Goal: Obtain resource: Download file/media

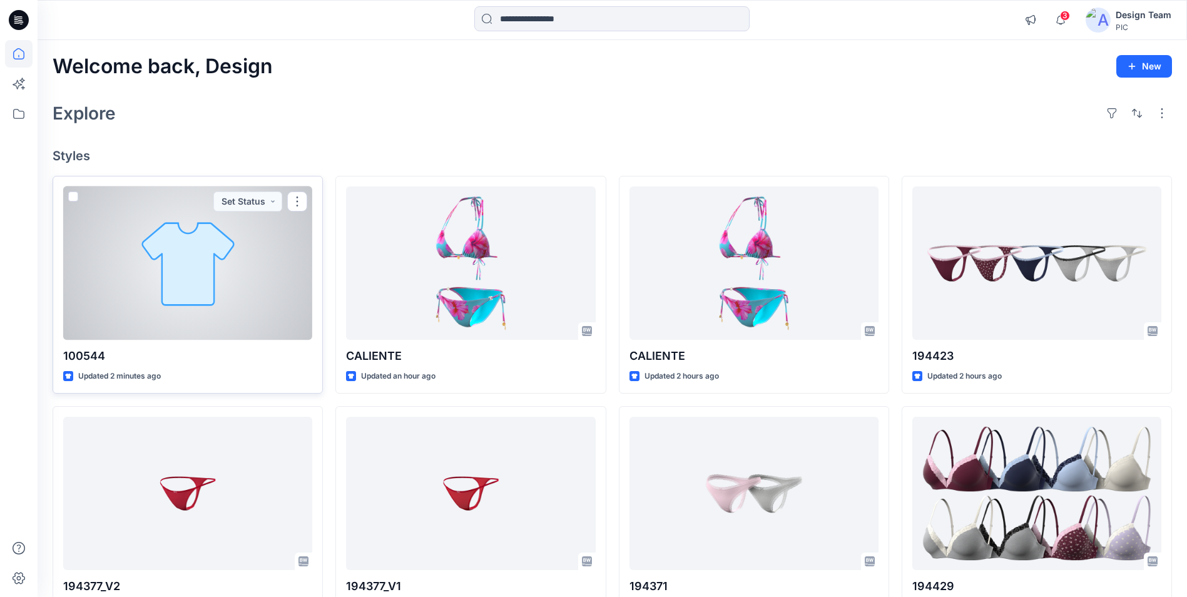
click at [213, 308] on div at bounding box center [187, 262] width 249 height 153
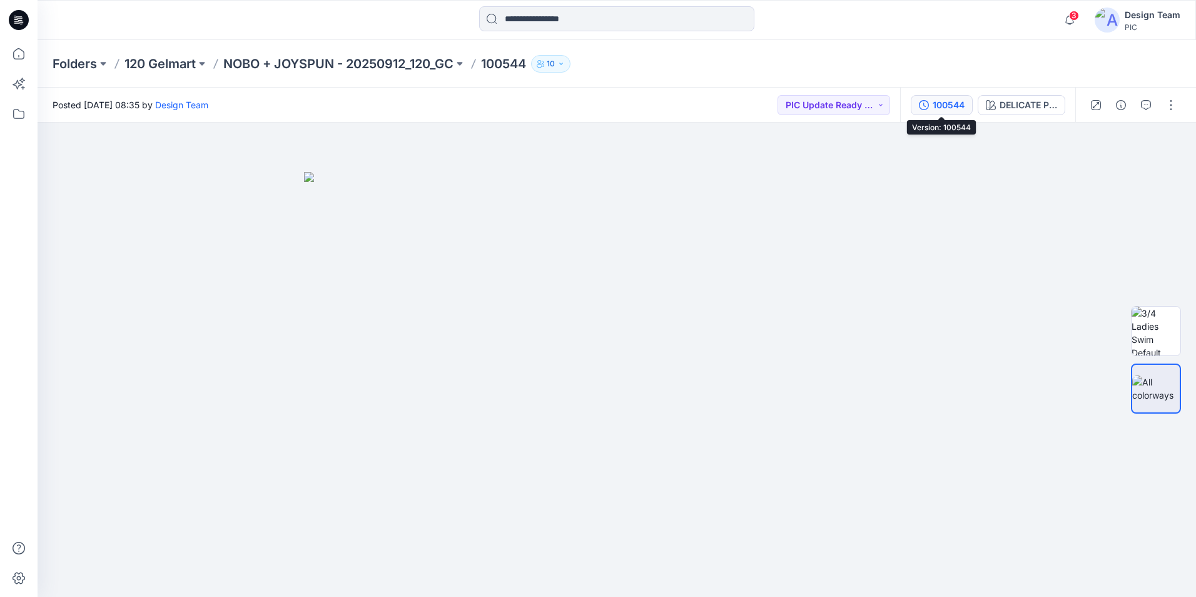
click at [956, 102] on div "100544" at bounding box center [949, 105] width 32 height 14
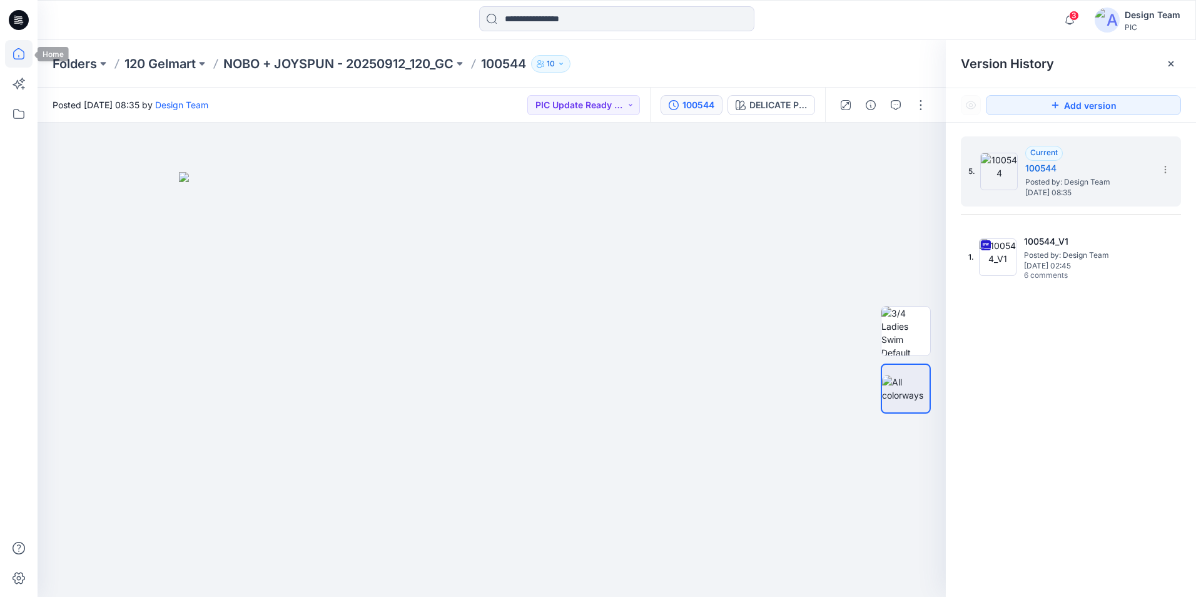
click at [15, 48] on icon at bounding box center [19, 54] width 28 height 28
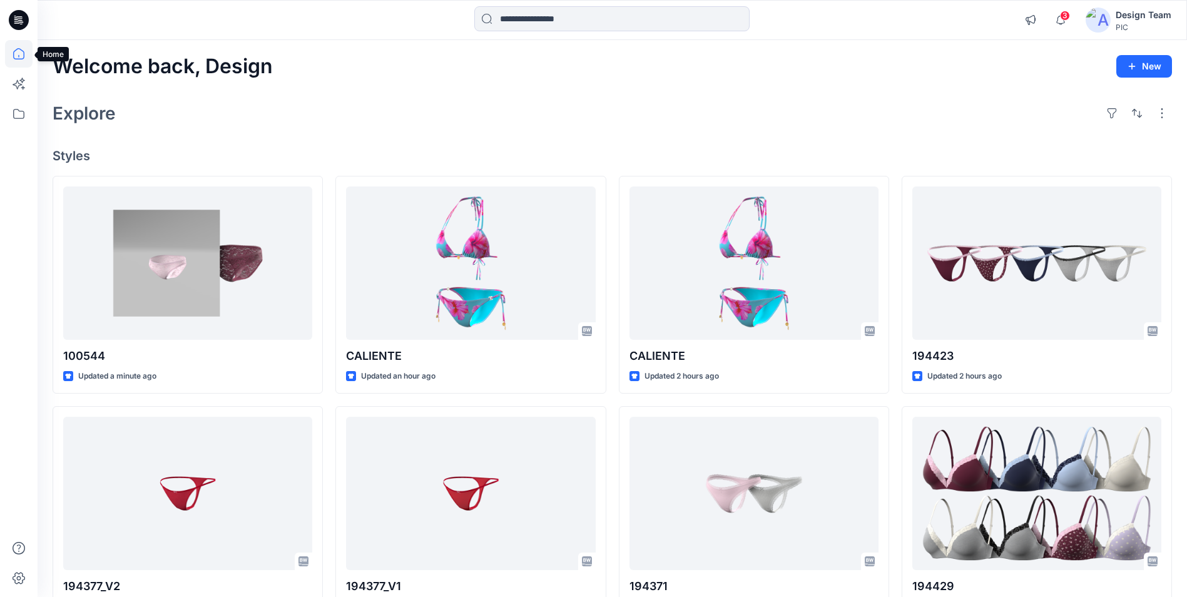
click at [21, 49] on icon at bounding box center [18, 53] width 11 height 11
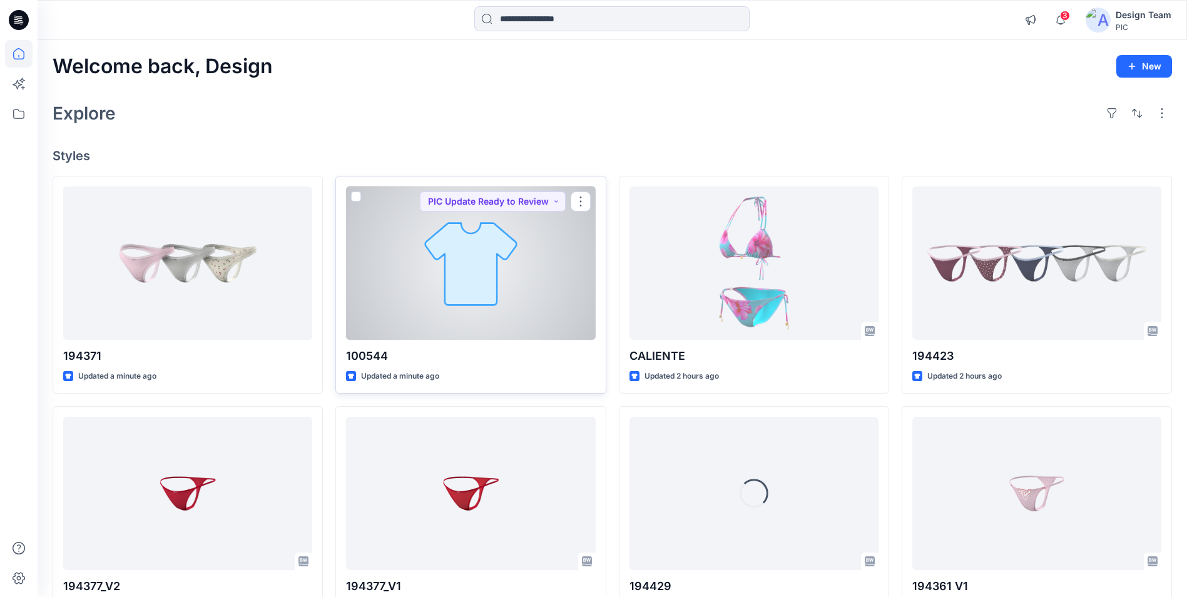
click at [497, 284] on div at bounding box center [470, 262] width 249 height 153
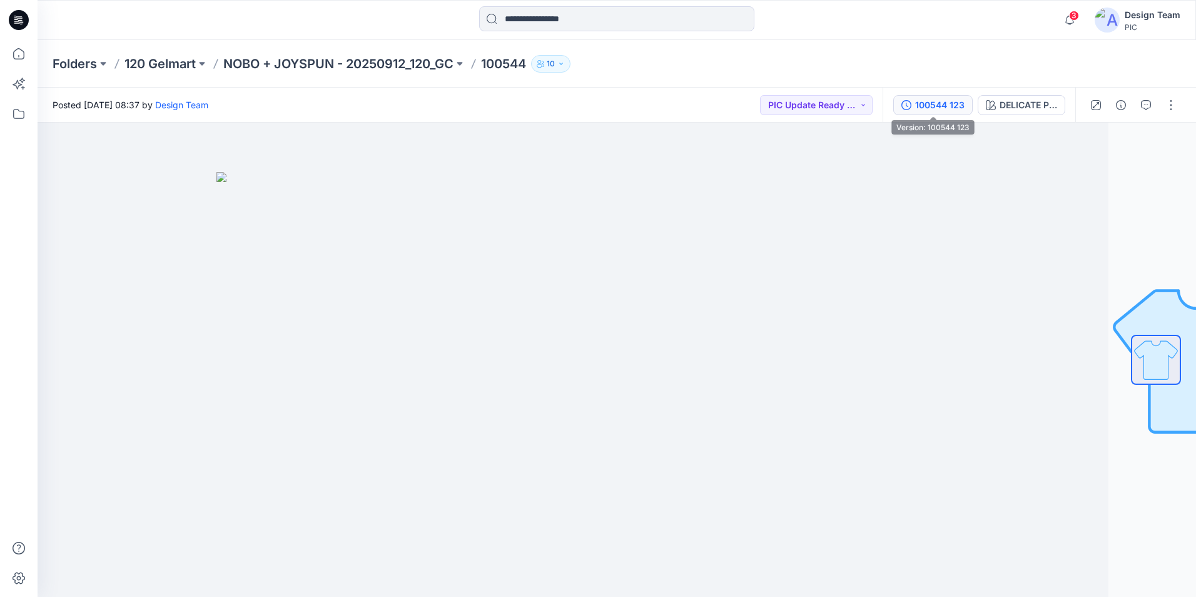
click at [923, 113] on button "100544 123" at bounding box center [932, 105] width 79 height 20
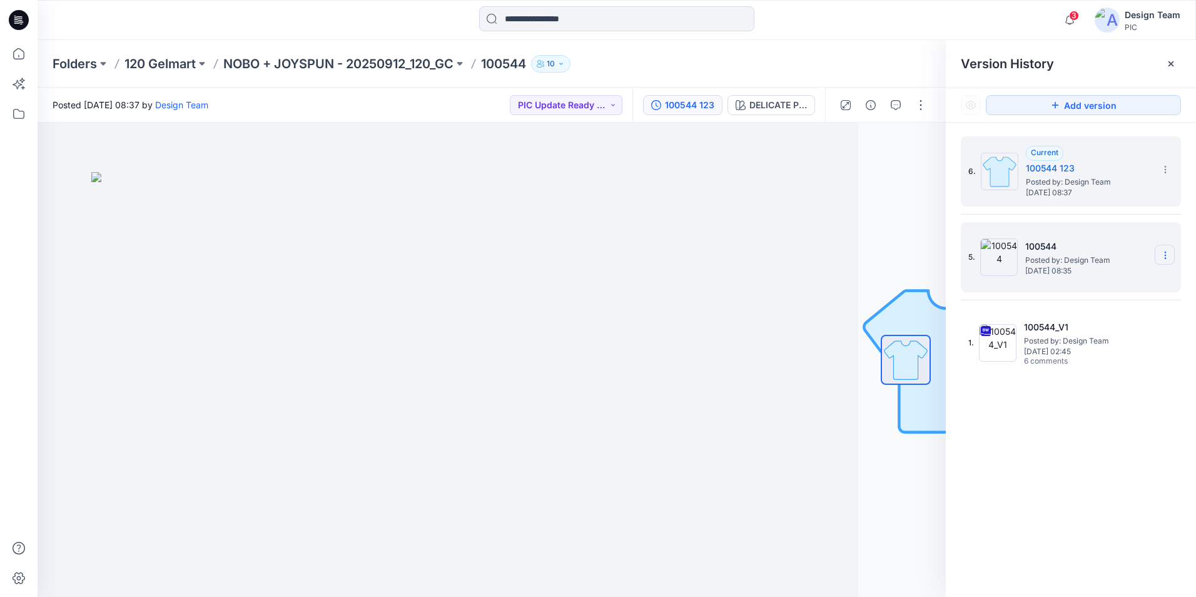
click at [1164, 253] on icon at bounding box center [1165, 255] width 10 height 10
click at [1086, 357] on span "Delete Version" at bounding box center [1079, 360] width 59 height 15
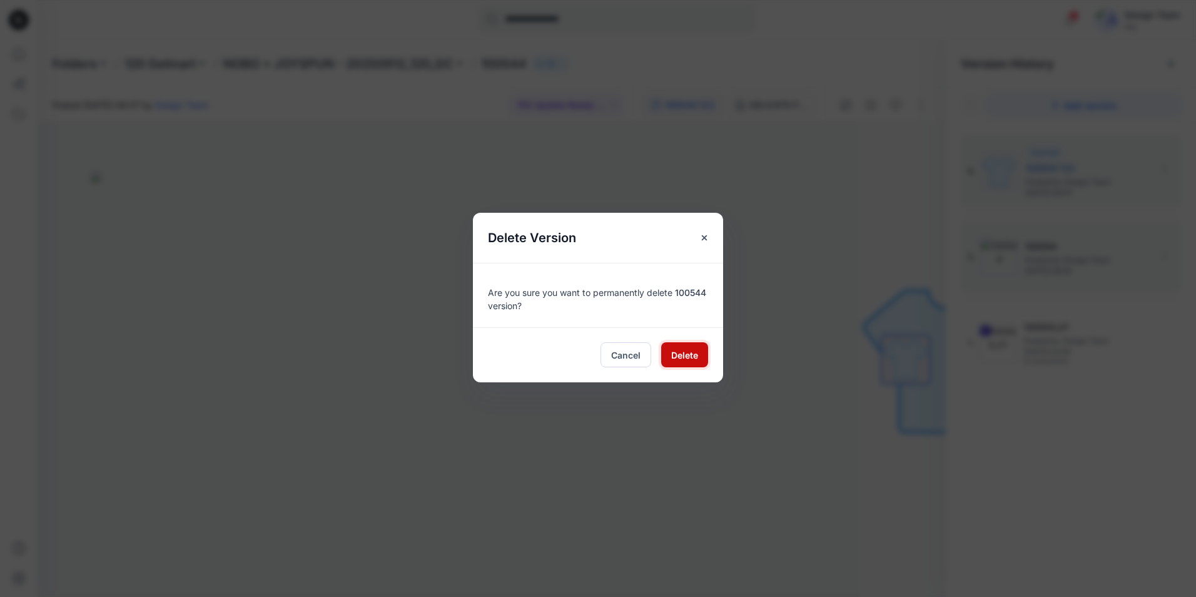
click at [674, 363] on button "Delete" at bounding box center [684, 354] width 47 height 25
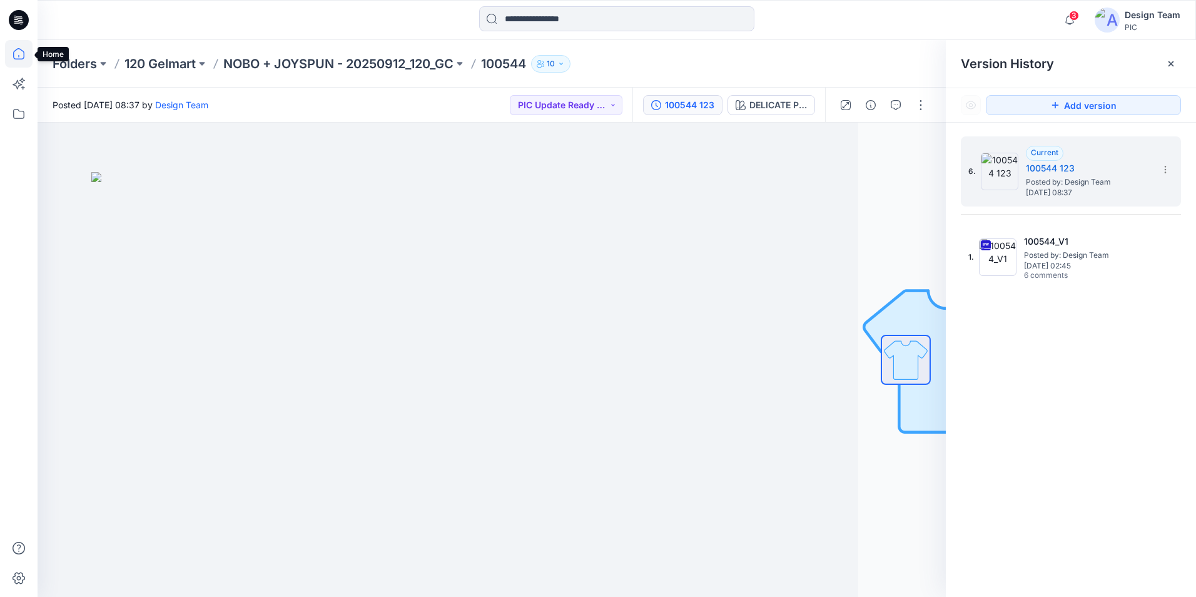
click at [18, 54] on icon at bounding box center [19, 54] width 28 height 28
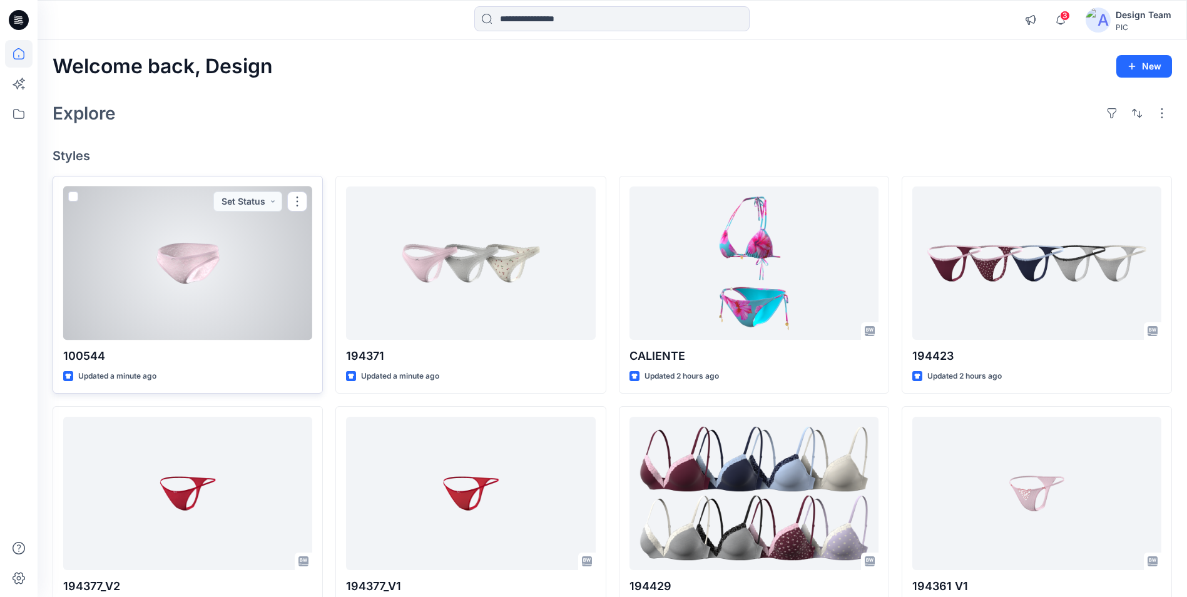
click at [284, 315] on div at bounding box center [187, 262] width 249 height 153
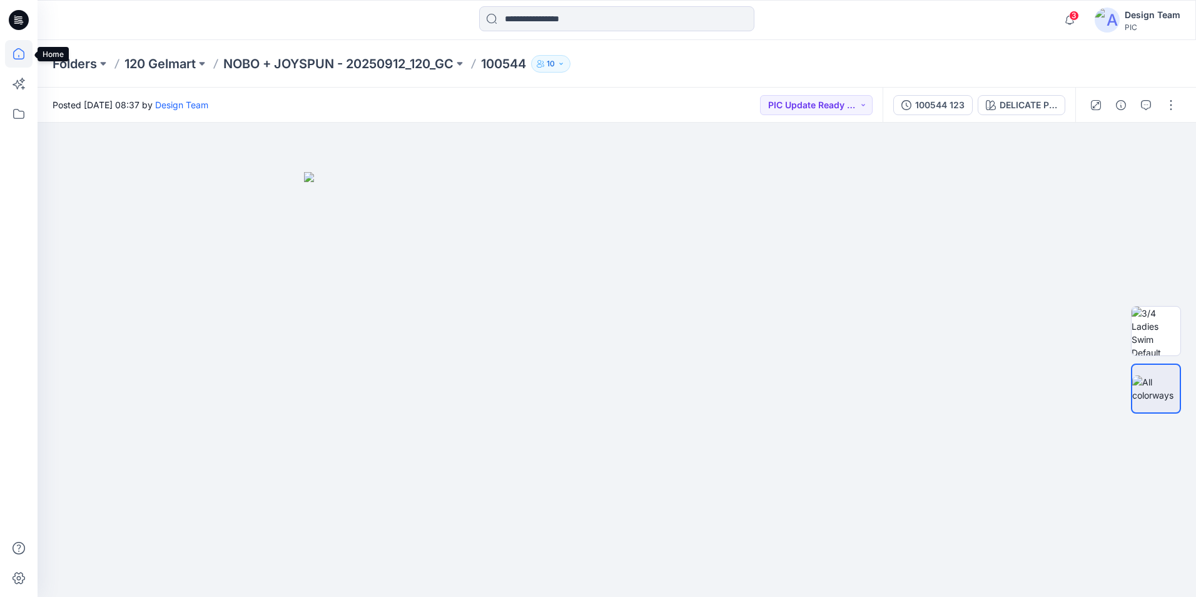
click at [25, 54] on icon at bounding box center [19, 54] width 28 height 28
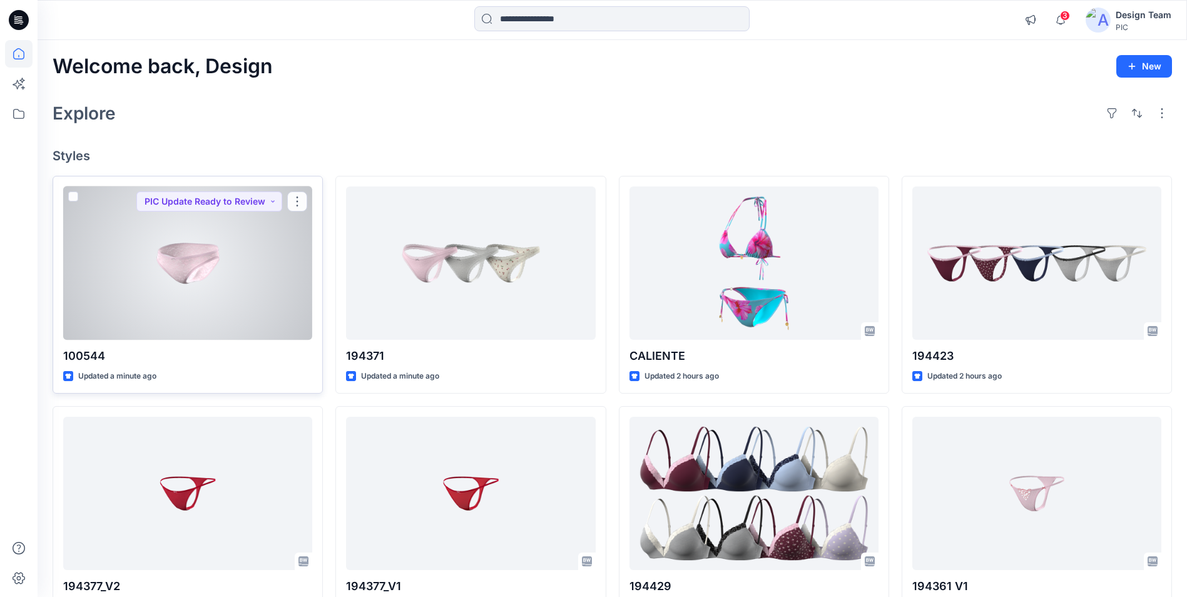
click at [251, 272] on div at bounding box center [187, 262] width 249 height 153
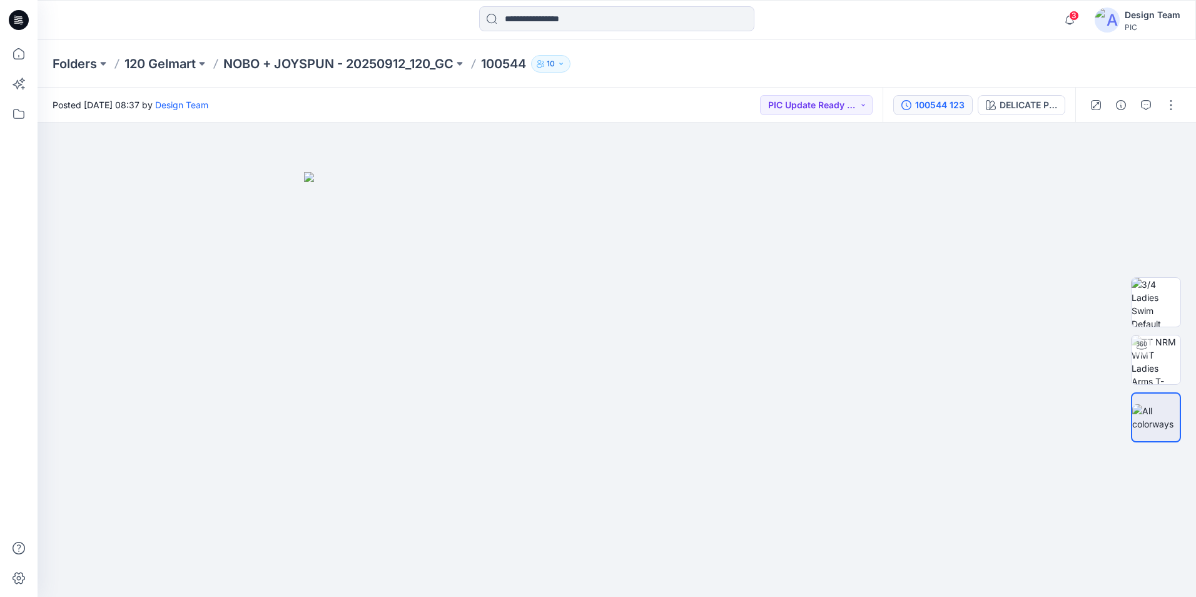
click at [936, 103] on div "100544 123" at bounding box center [939, 105] width 49 height 14
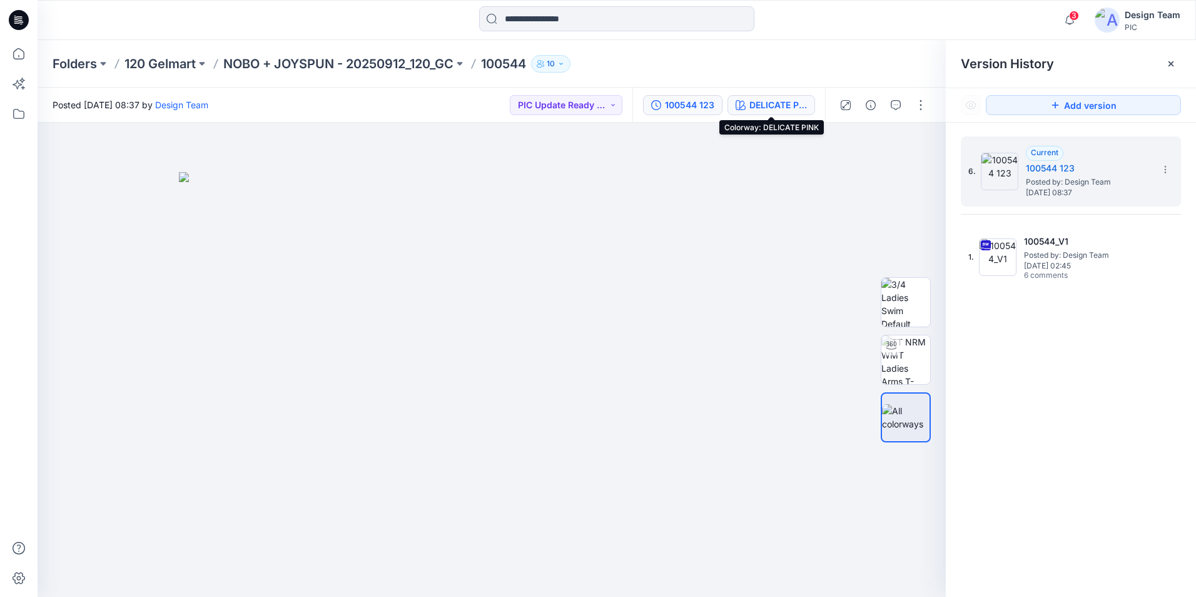
click at [779, 109] on div "DELICATE PINK" at bounding box center [778, 105] width 58 height 14
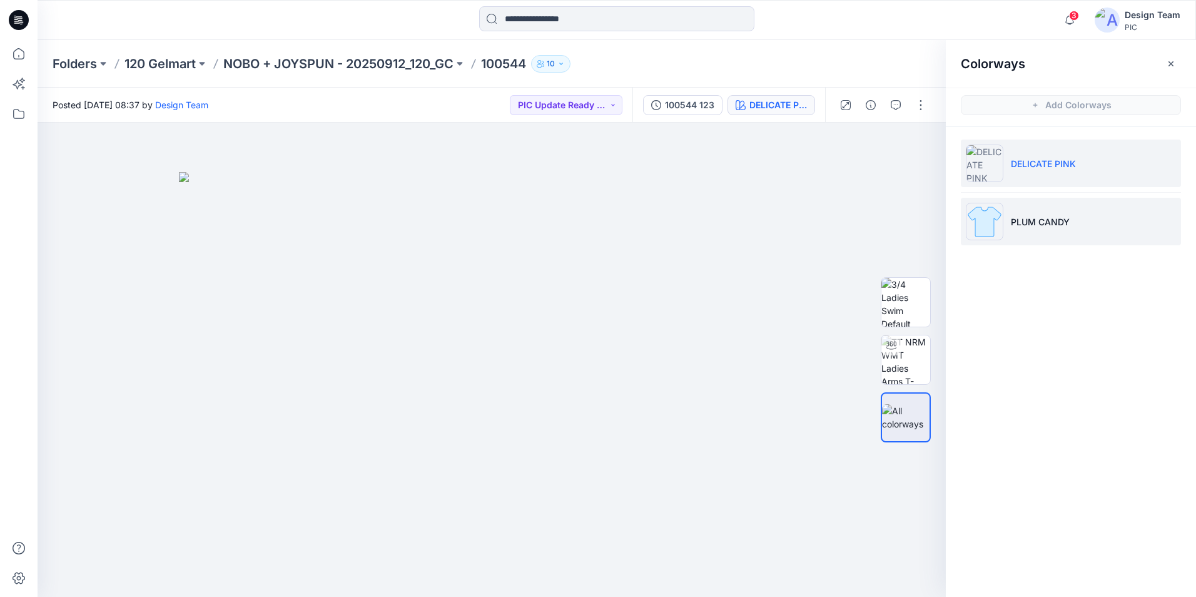
click at [1035, 216] on p "PLUM CANDY" at bounding box center [1040, 221] width 59 height 13
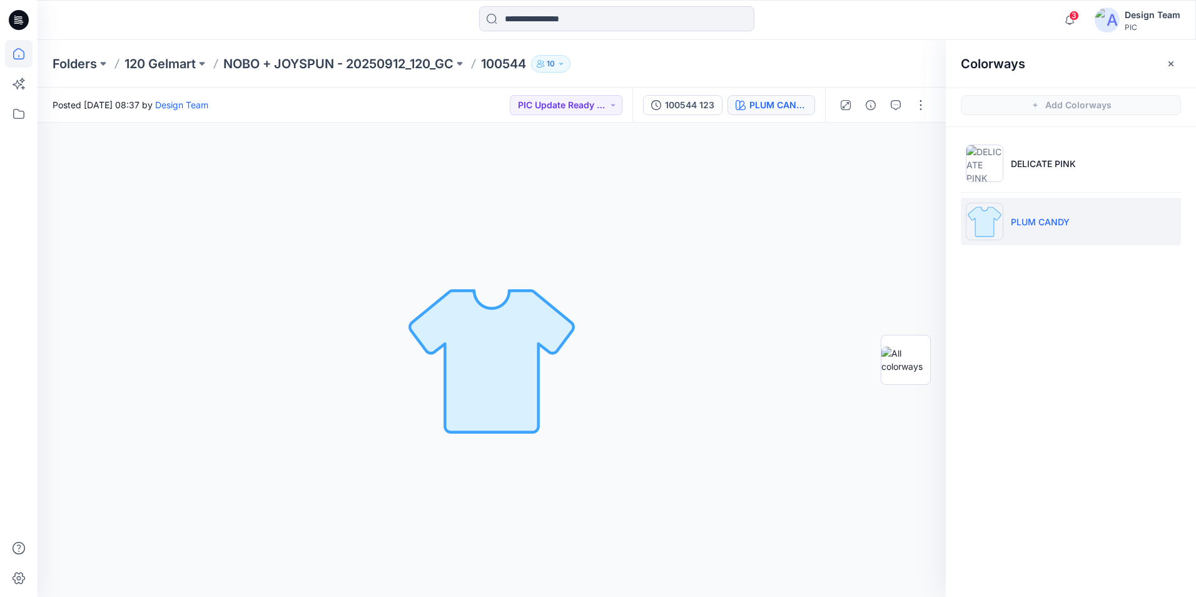
click at [14, 58] on icon at bounding box center [19, 54] width 28 height 28
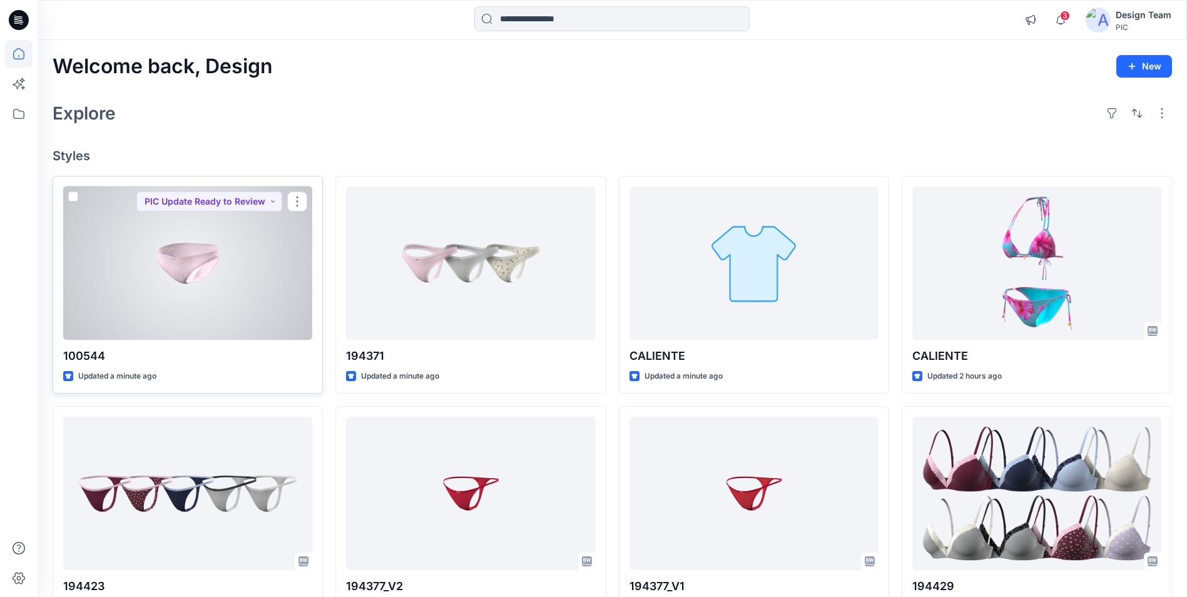
click at [219, 283] on div at bounding box center [187, 262] width 249 height 153
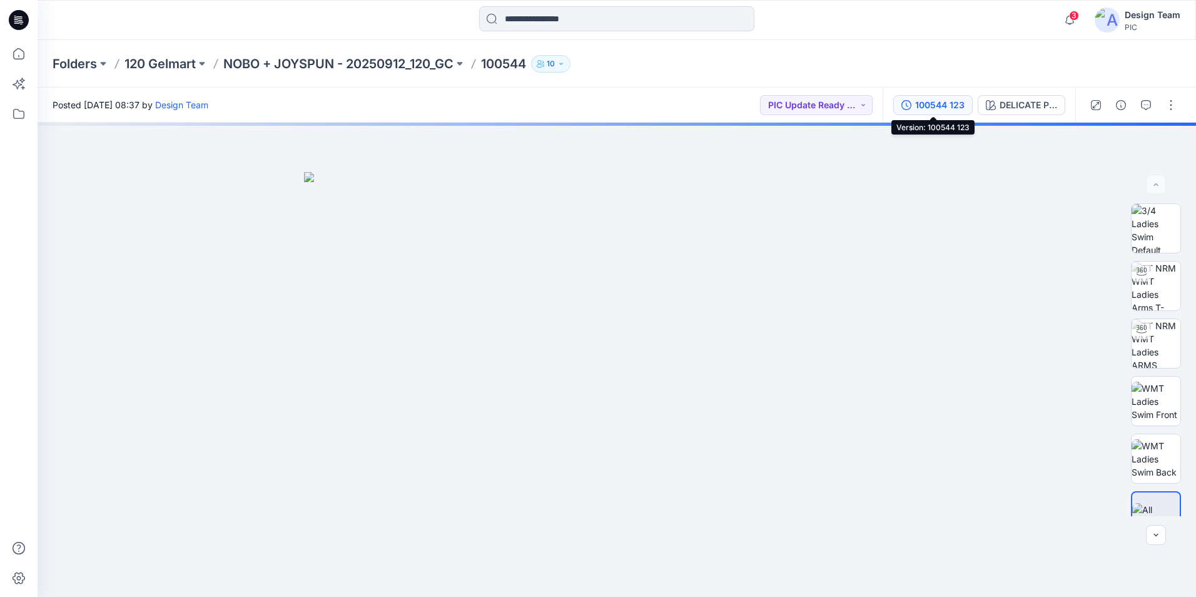
click at [938, 109] on div "100544 123" at bounding box center [939, 105] width 49 height 14
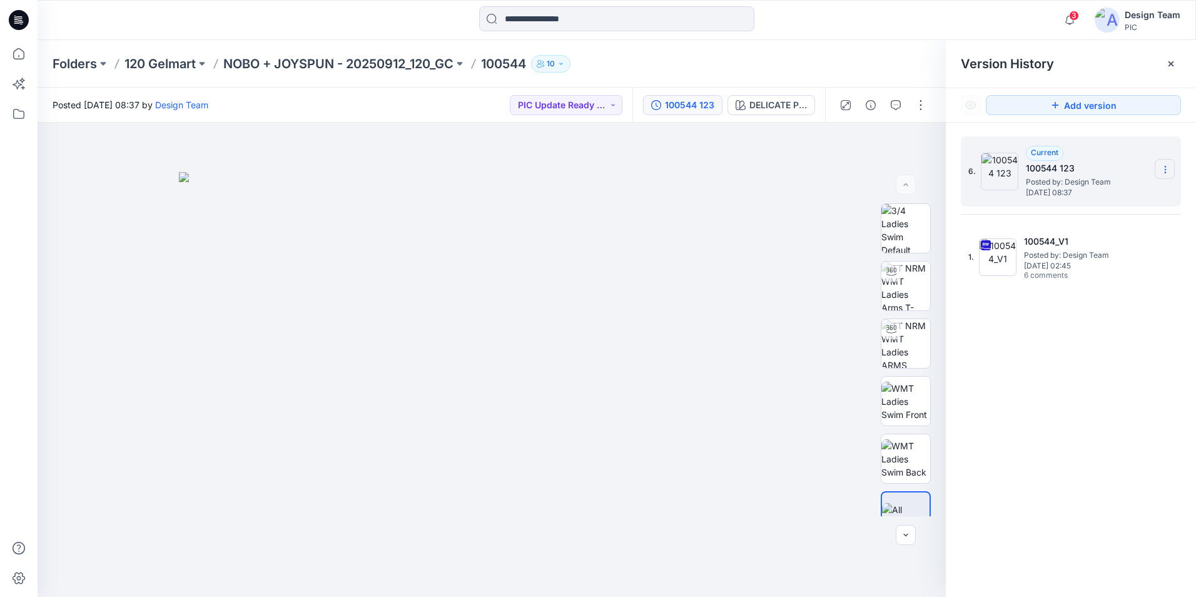
click at [1161, 170] on icon at bounding box center [1165, 169] width 10 height 10
click at [1088, 253] on span "Delete Version" at bounding box center [1079, 249] width 59 height 15
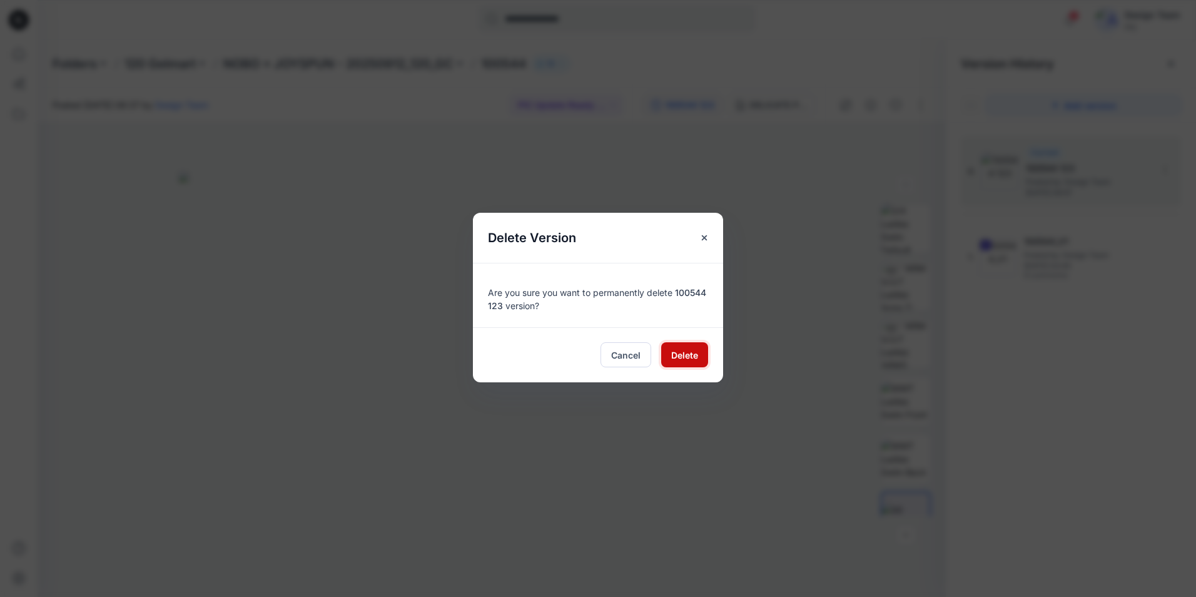
click at [679, 357] on span "Delete" at bounding box center [684, 354] width 27 height 13
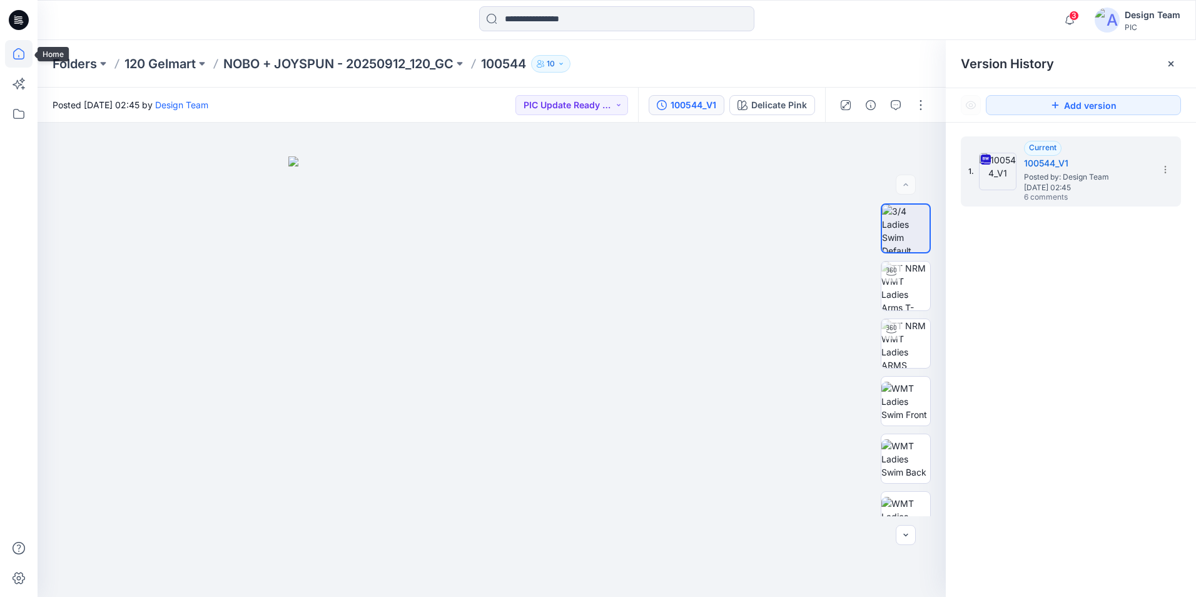
click at [11, 59] on icon at bounding box center [19, 54] width 28 height 28
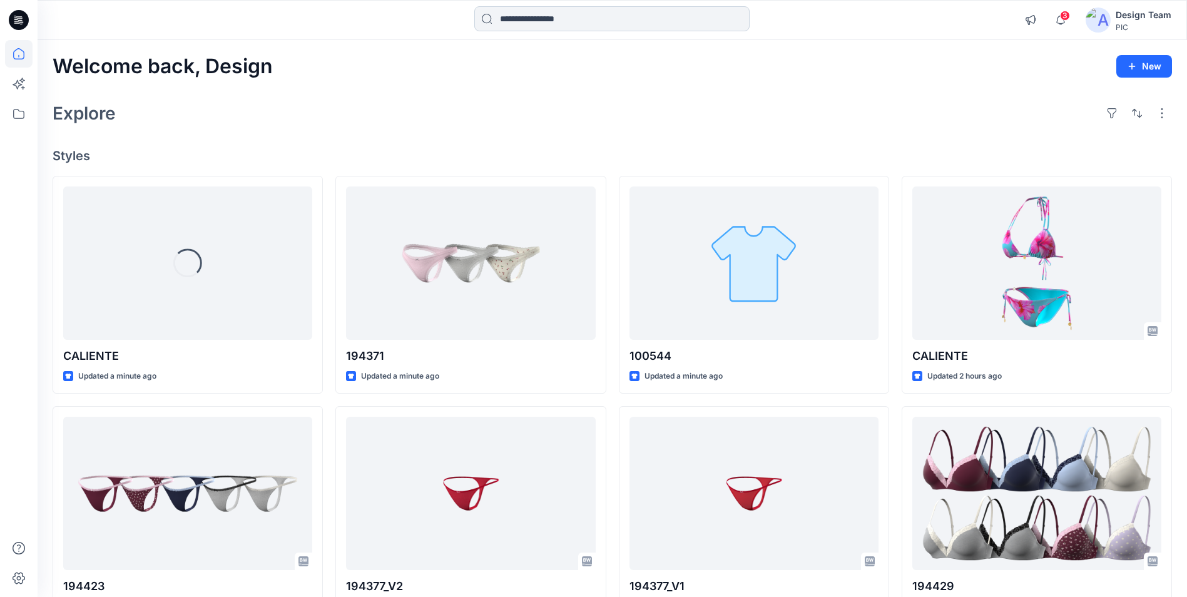
click at [525, 19] on input at bounding box center [611, 18] width 275 height 25
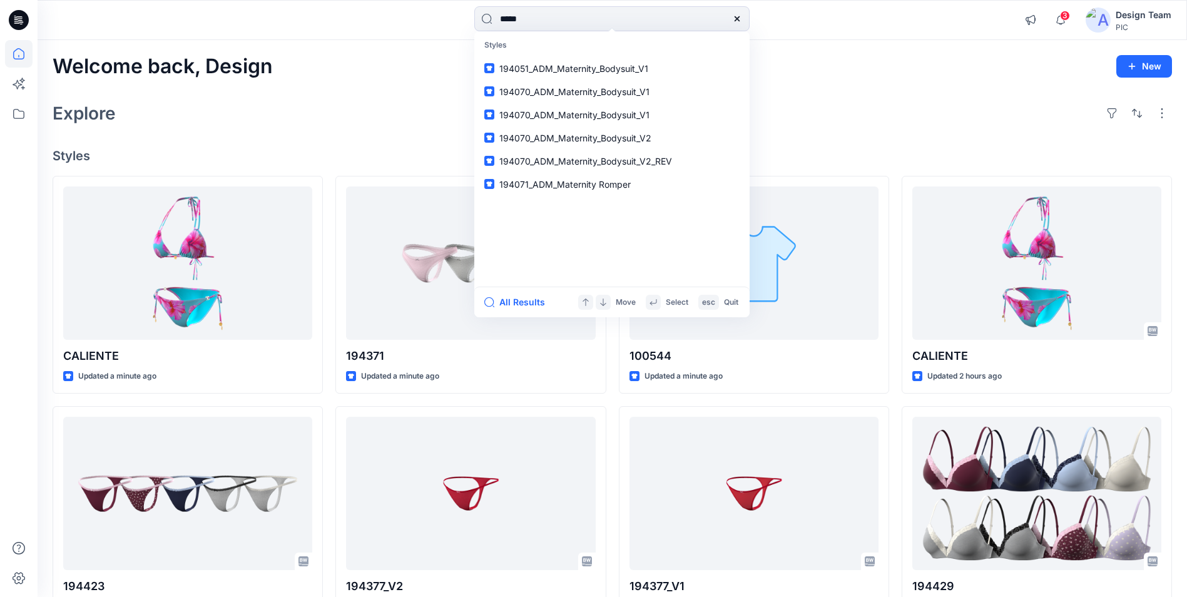
type input "******"
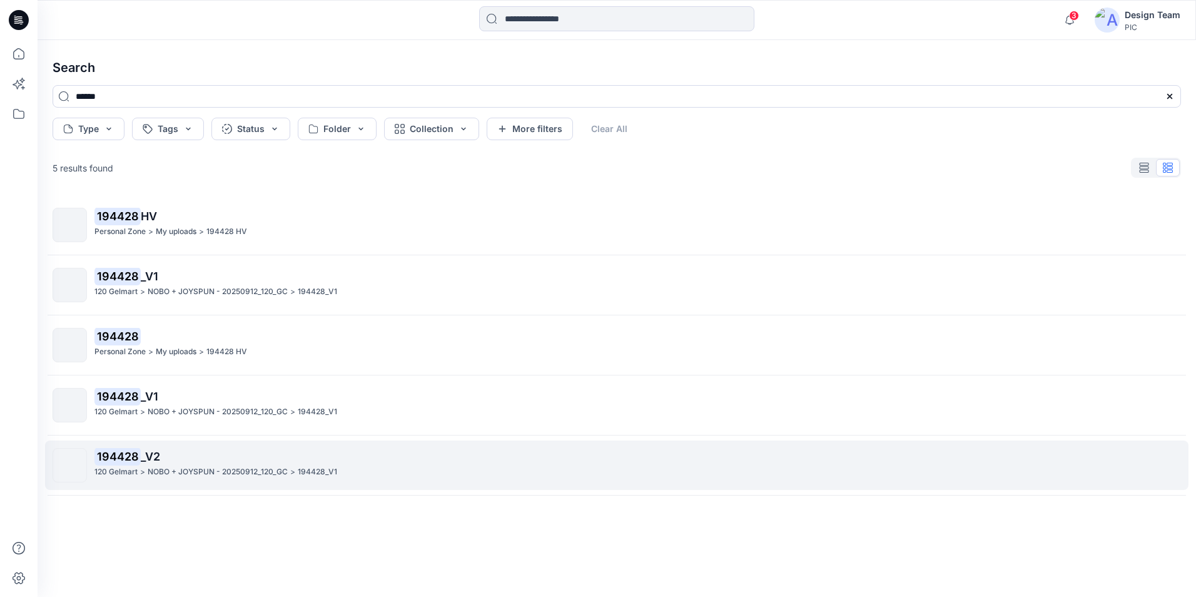
click at [188, 458] on p "194428 _V2" at bounding box center [637, 457] width 1086 height 18
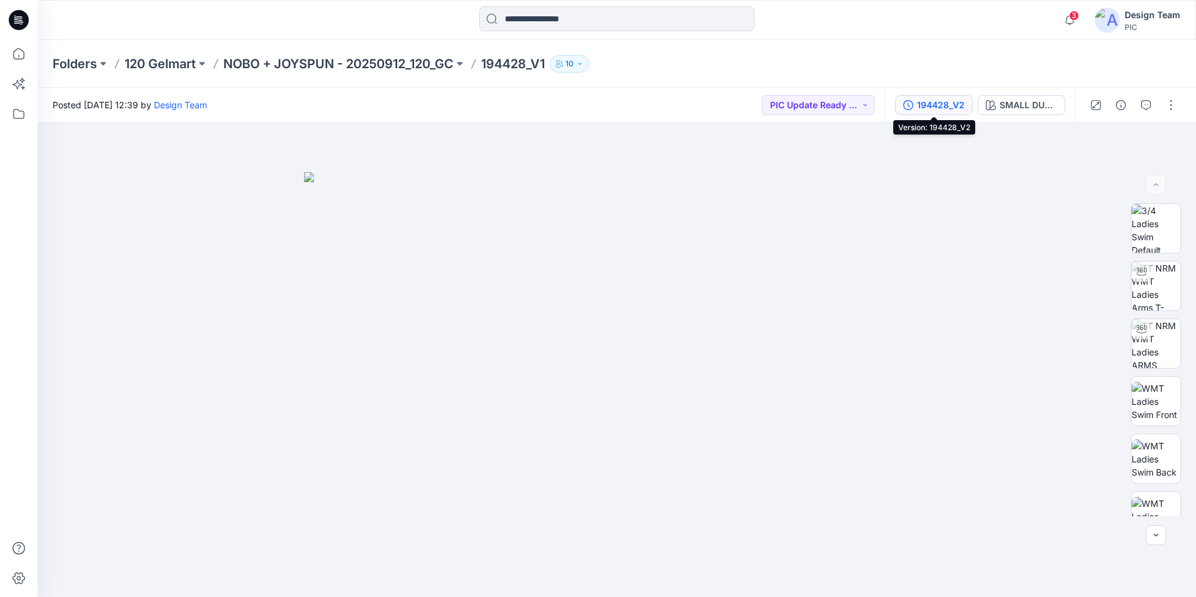
click at [929, 104] on div "194428_V2" at bounding box center [941, 105] width 48 height 14
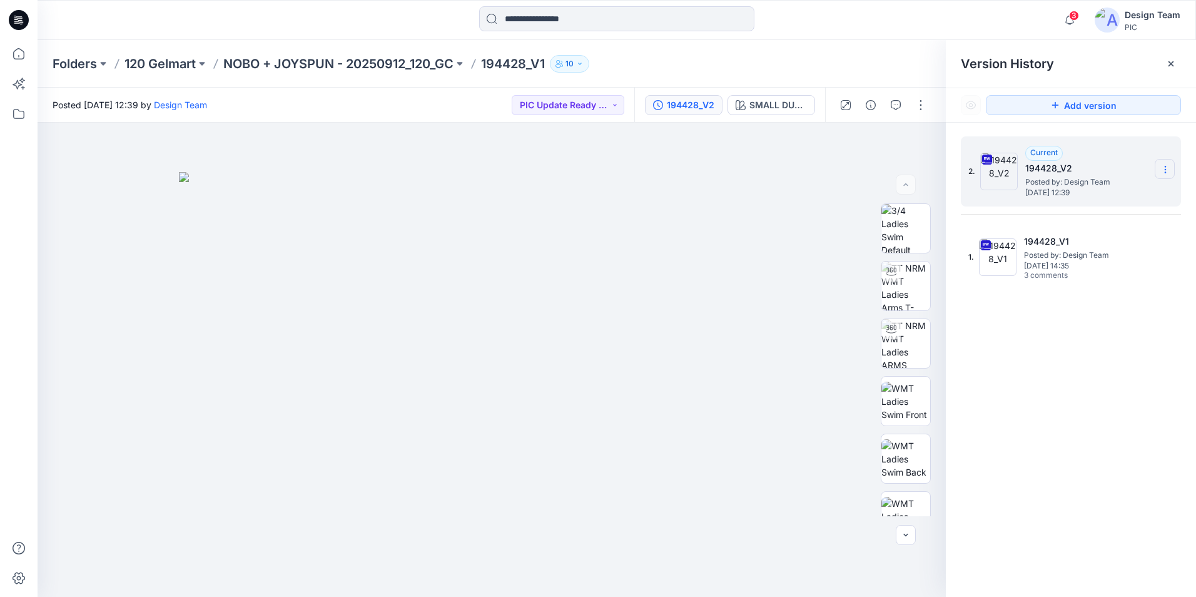
click at [1166, 168] on icon at bounding box center [1165, 169] width 10 height 10
click at [1114, 193] on span "Download Source BW File" at bounding box center [1102, 193] width 105 height 15
click at [18, 51] on icon at bounding box center [19, 54] width 28 height 28
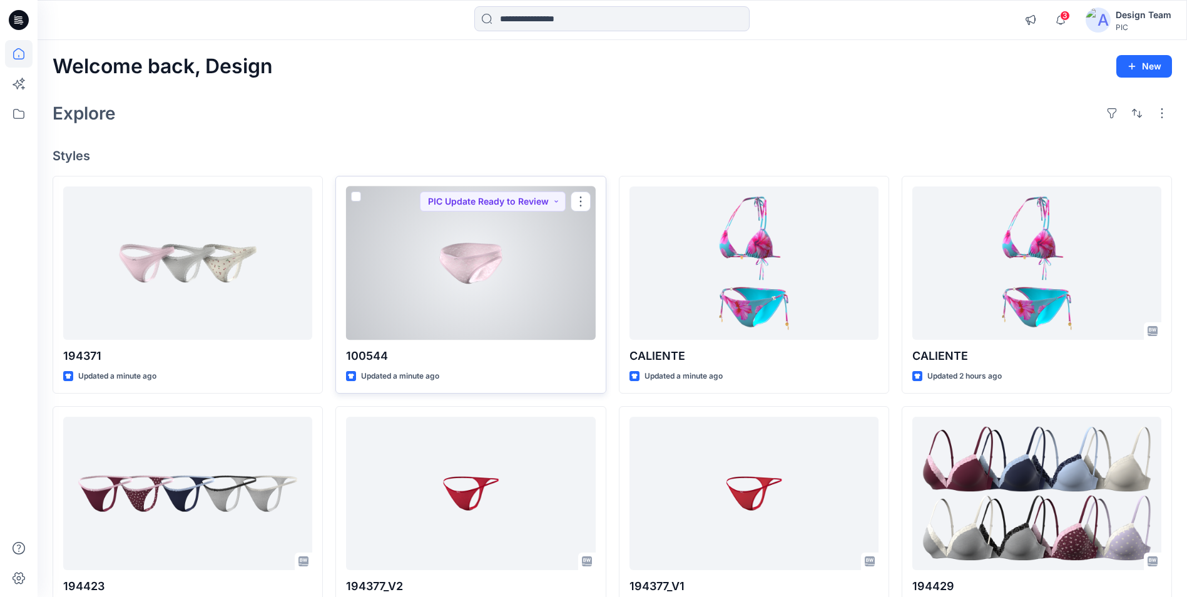
click at [517, 287] on div at bounding box center [470, 262] width 249 height 153
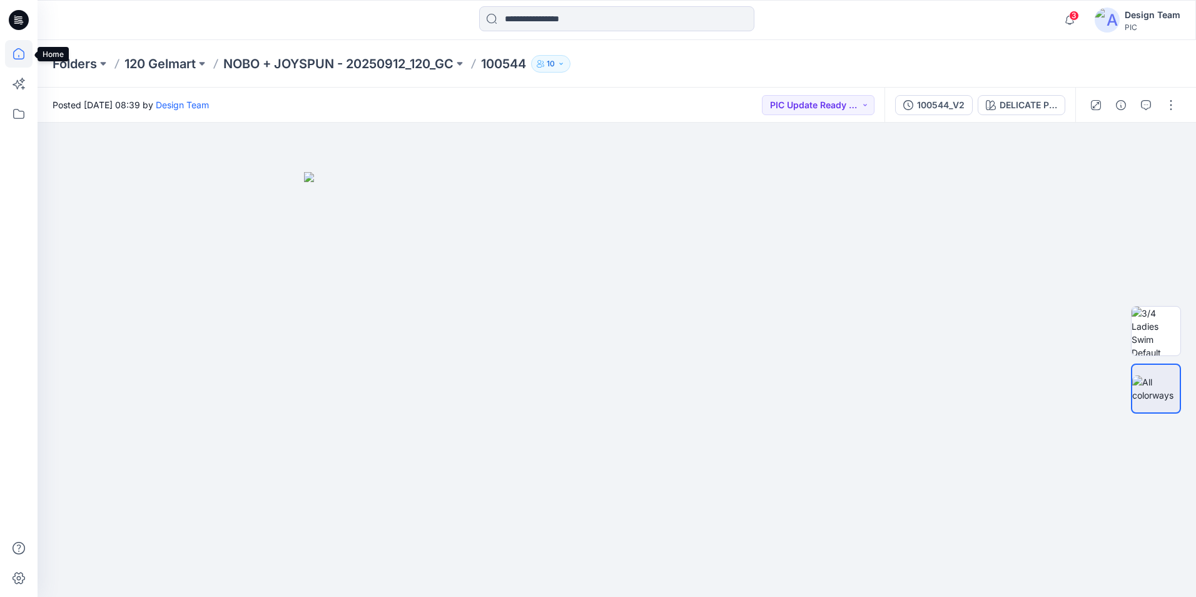
click at [13, 52] on icon at bounding box center [19, 54] width 28 height 28
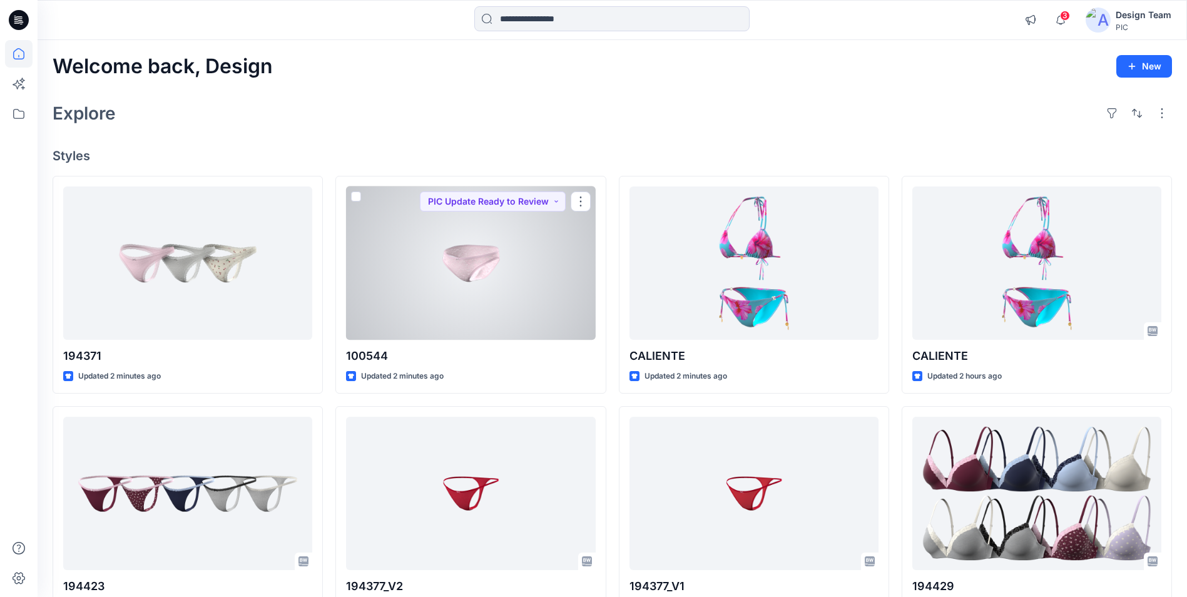
click at [527, 287] on div at bounding box center [470, 262] width 249 height 153
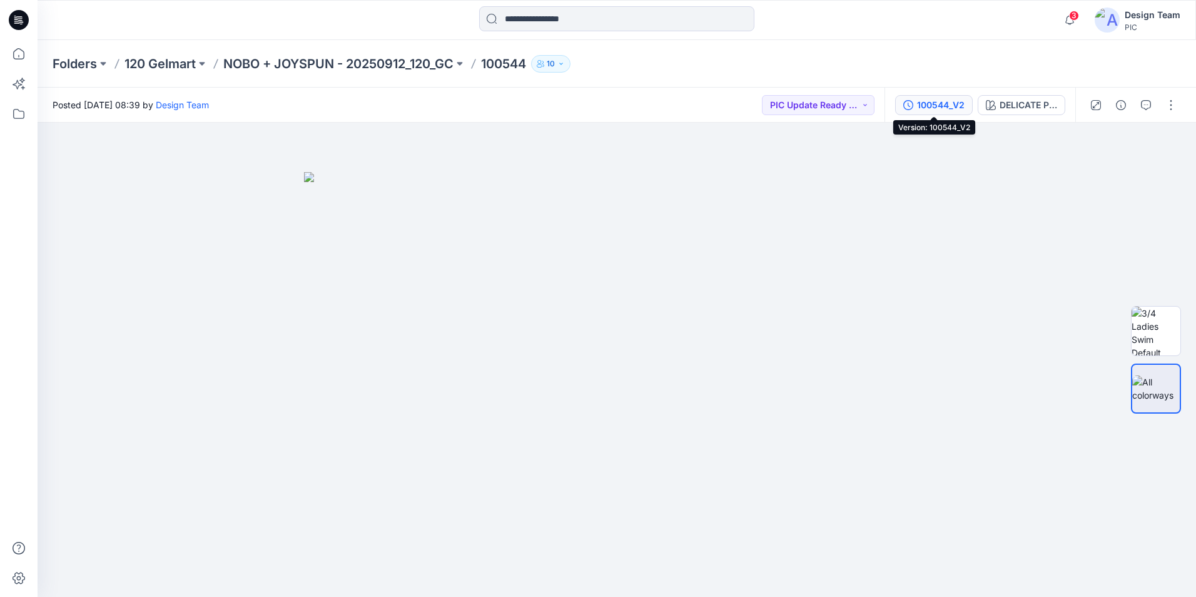
click at [938, 108] on div "100544_V2" at bounding box center [941, 105] width 48 height 14
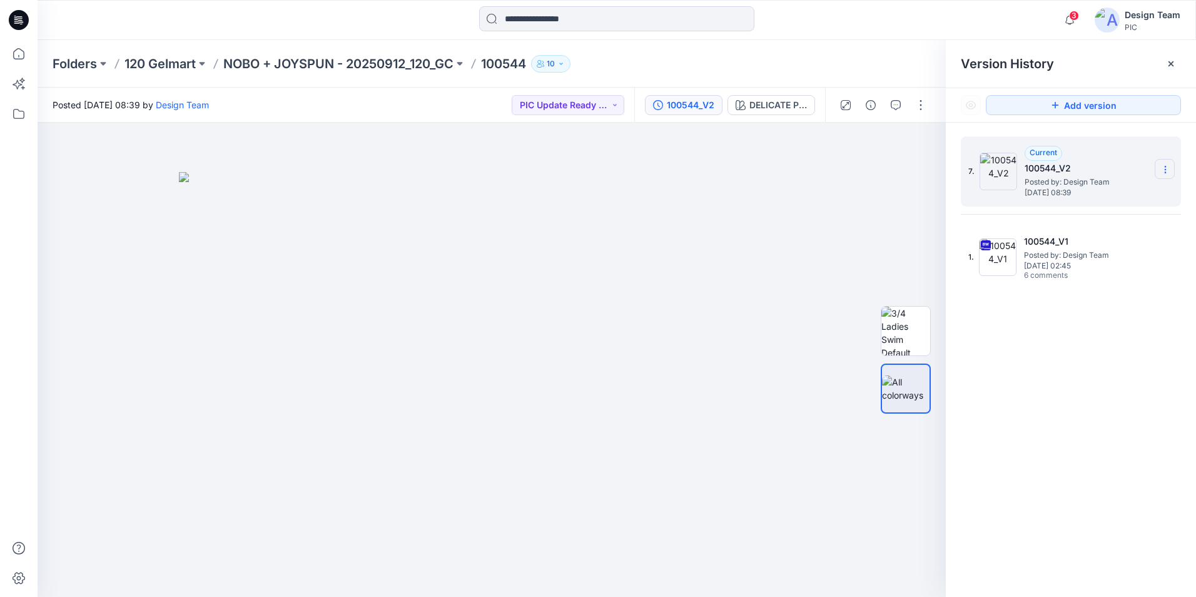
click at [1162, 171] on icon at bounding box center [1165, 169] width 10 height 10
click at [1091, 253] on span "Delete Version" at bounding box center [1079, 249] width 59 height 15
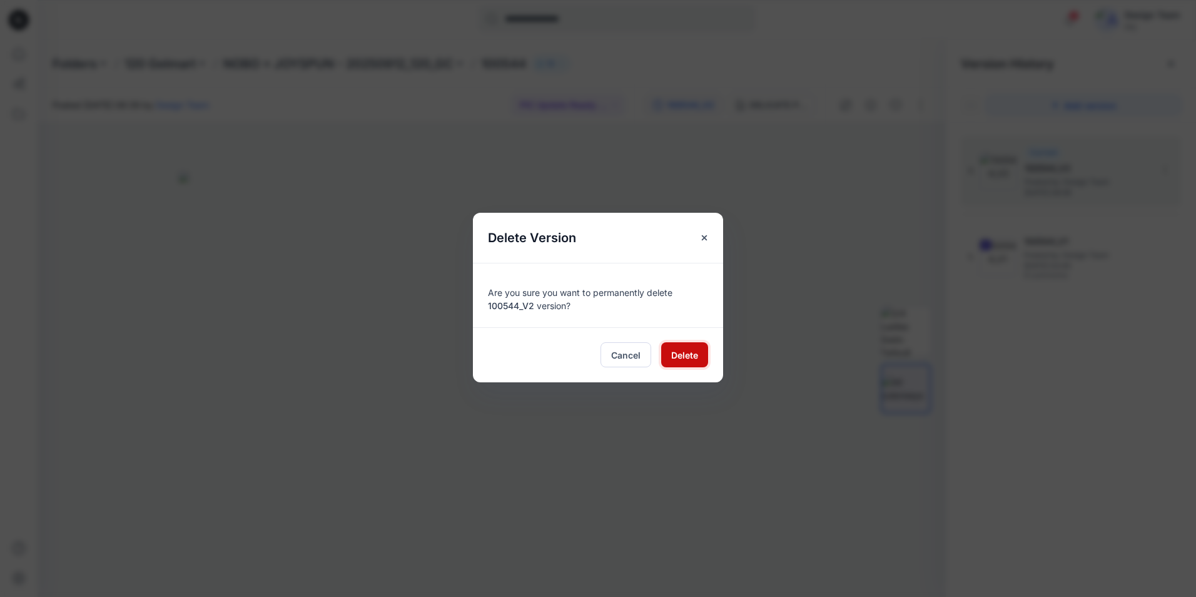
click at [692, 343] on button "Delete" at bounding box center [684, 354] width 47 height 25
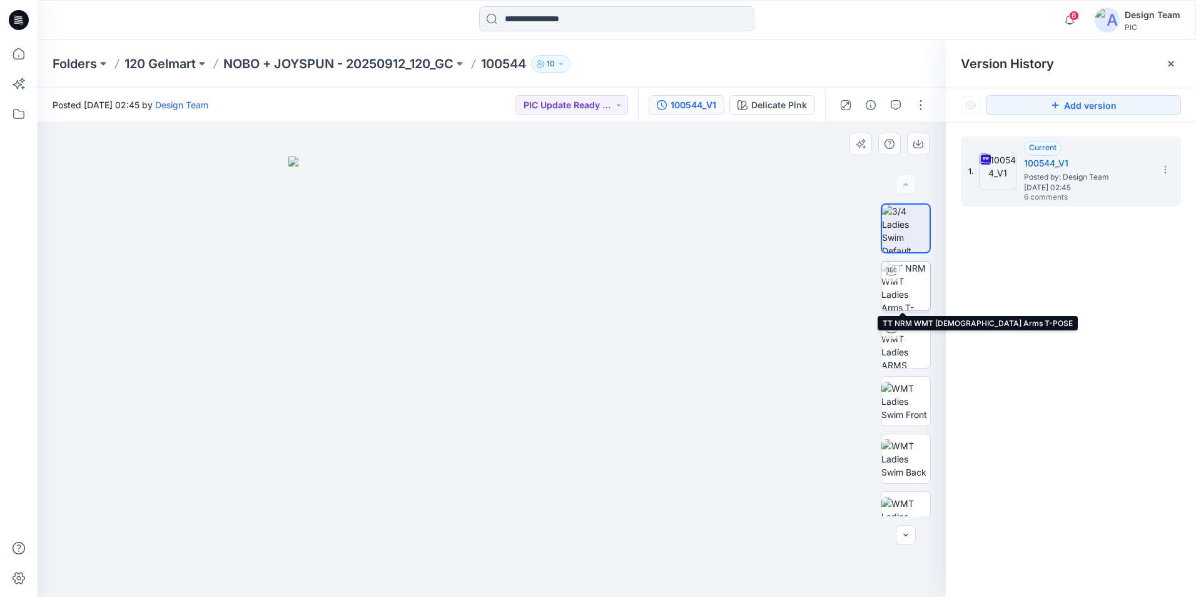
click at [908, 296] on img at bounding box center [905, 285] width 49 height 49
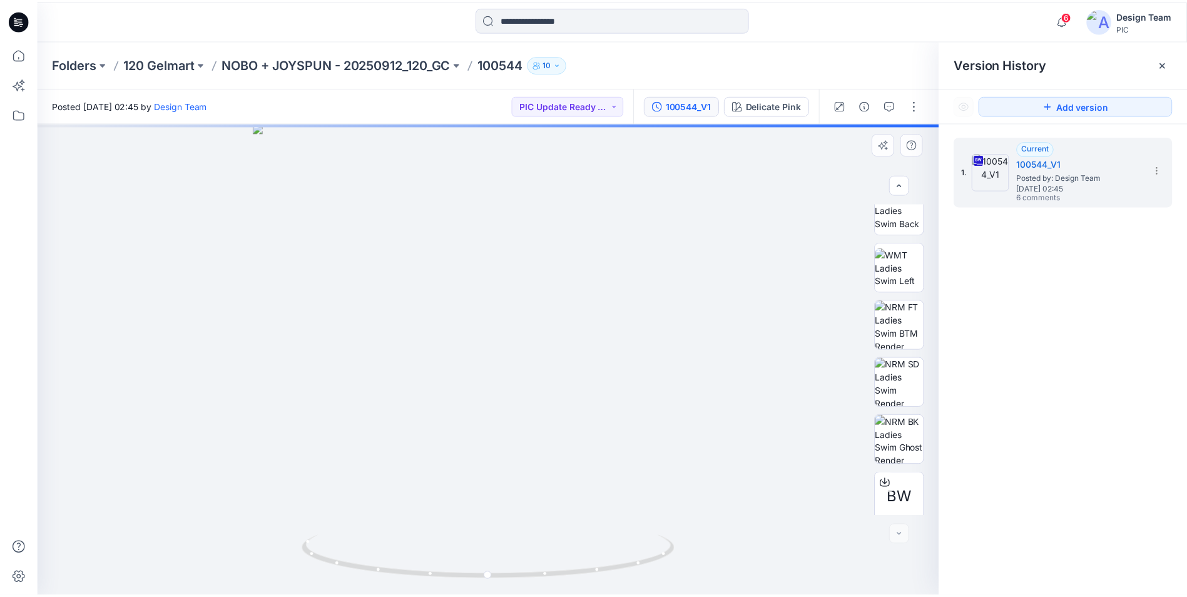
scroll to position [255, 0]
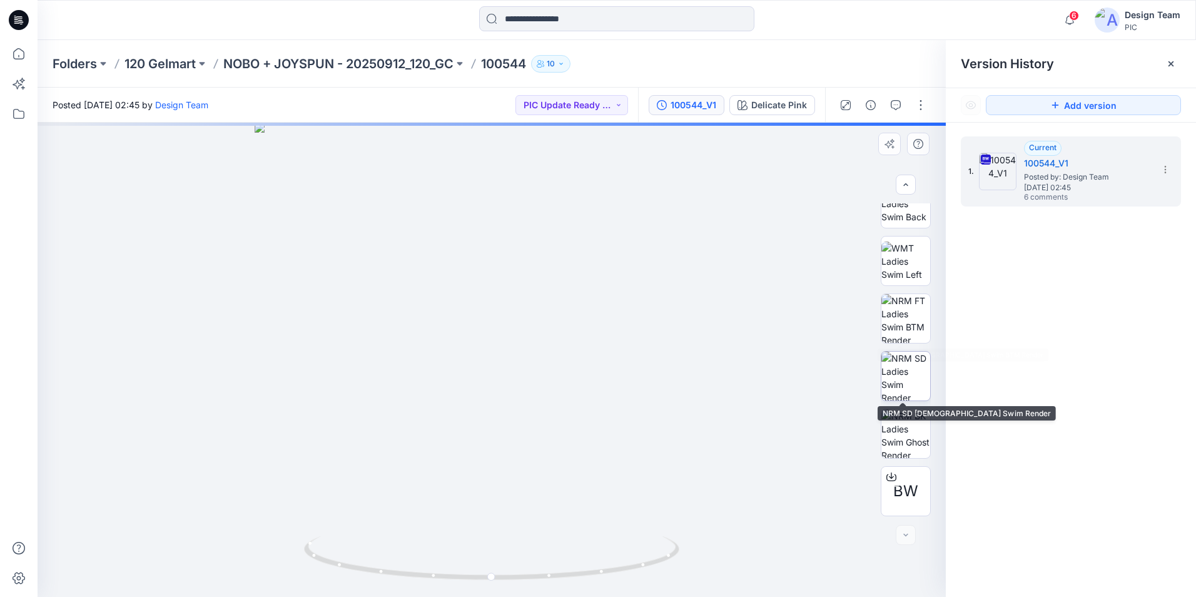
click at [895, 372] on img at bounding box center [905, 376] width 49 height 49
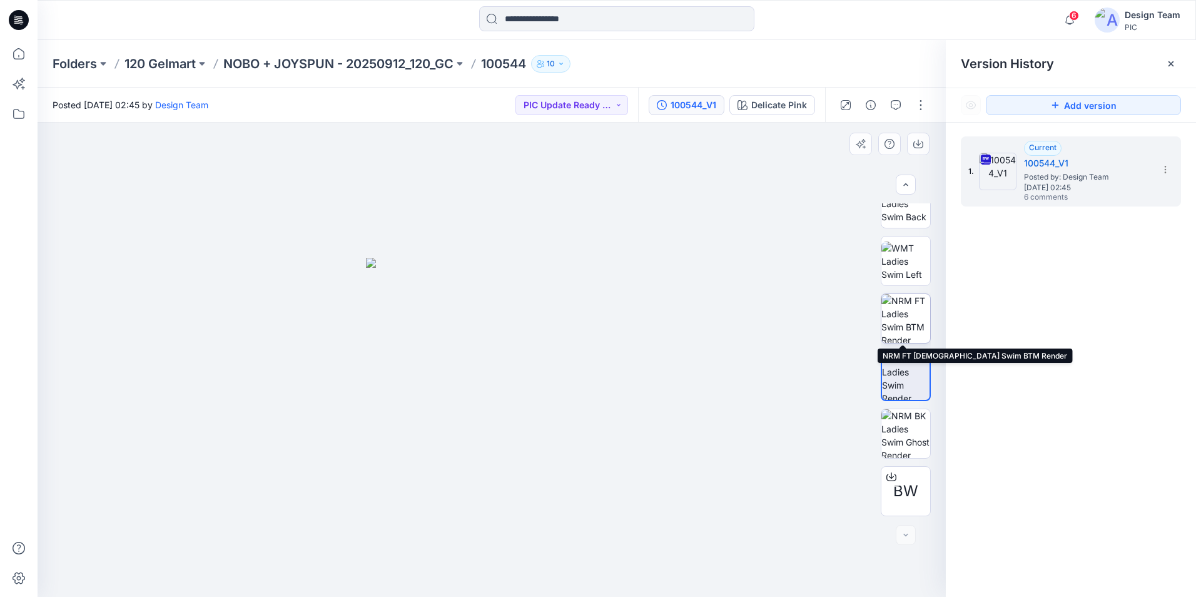
click at [901, 312] on img at bounding box center [905, 318] width 49 height 49
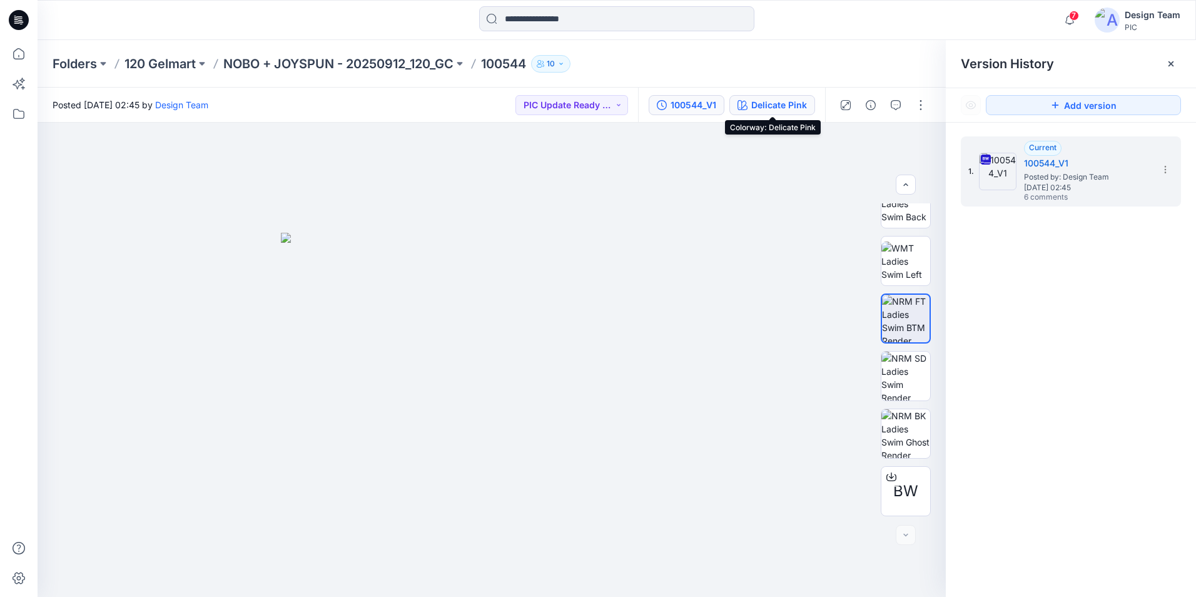
click at [785, 105] on div "Delicate Pink" at bounding box center [779, 105] width 56 height 14
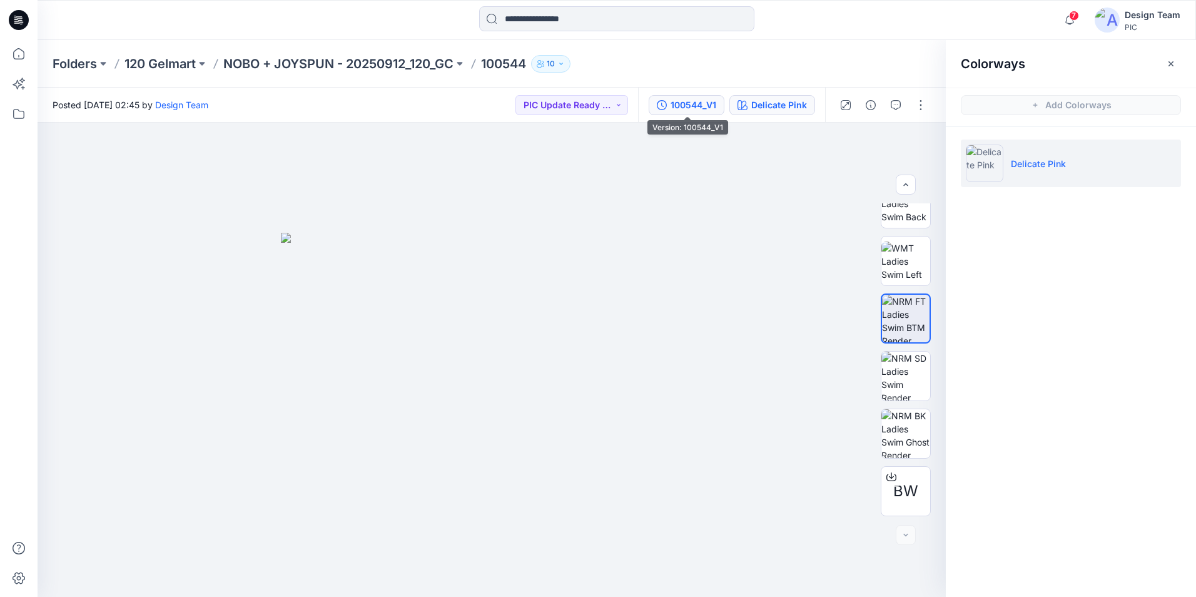
click at [701, 106] on div "100544_V1" at bounding box center [694, 105] width 46 height 14
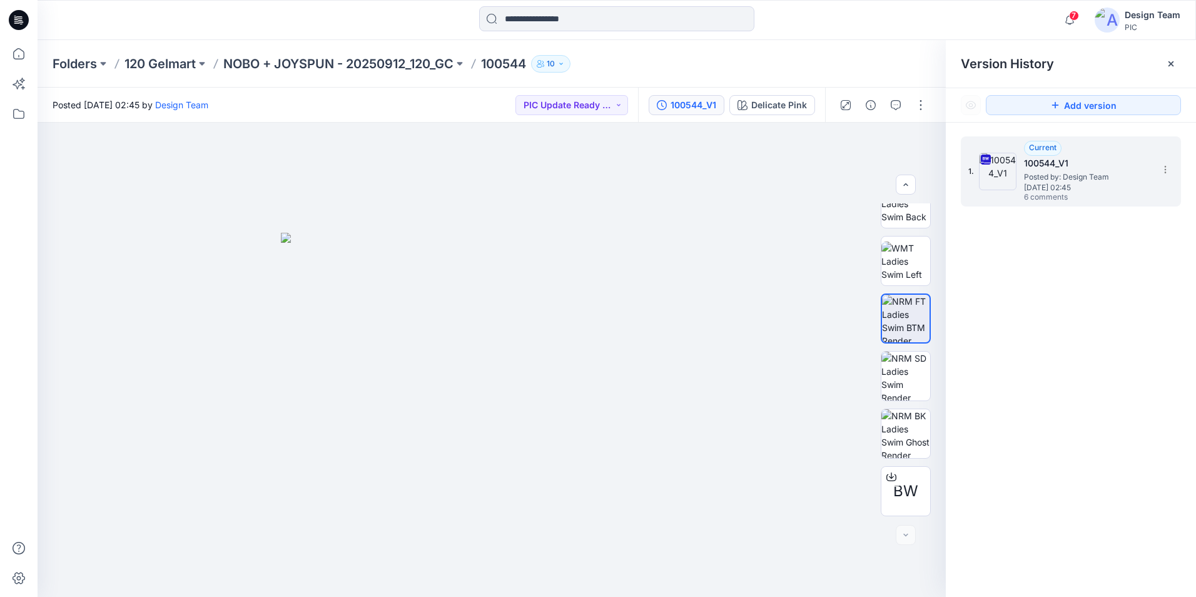
click at [1093, 173] on span "Posted by: Design Team" at bounding box center [1086, 177] width 125 height 13
click at [799, 109] on div "Delicate Pink" at bounding box center [779, 105] width 56 height 14
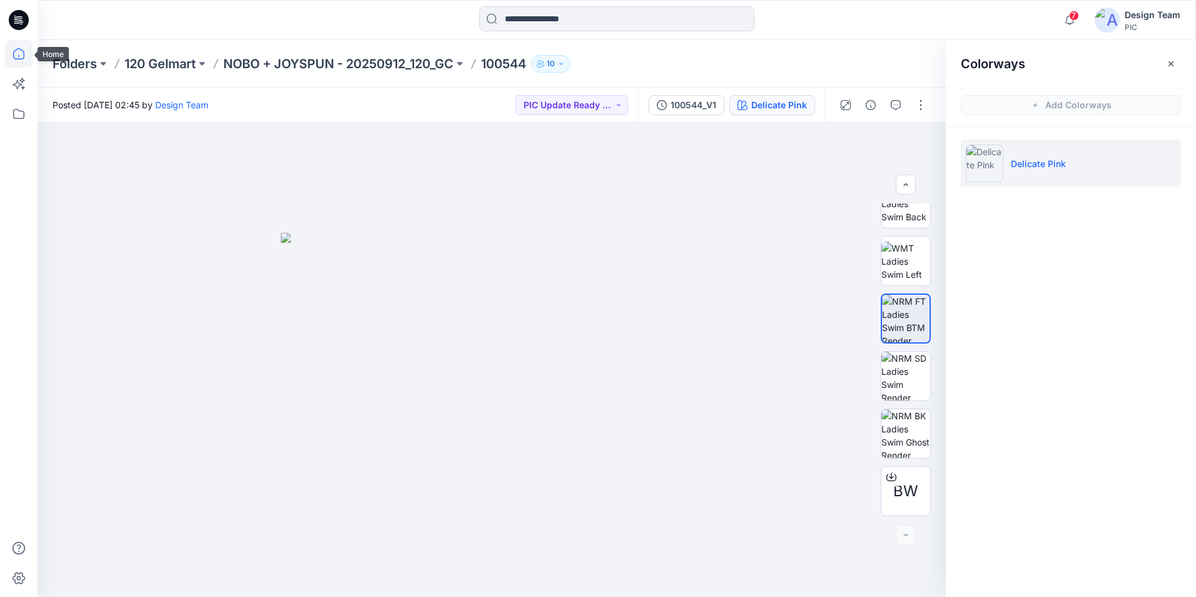
click at [21, 53] on icon at bounding box center [19, 54] width 28 height 28
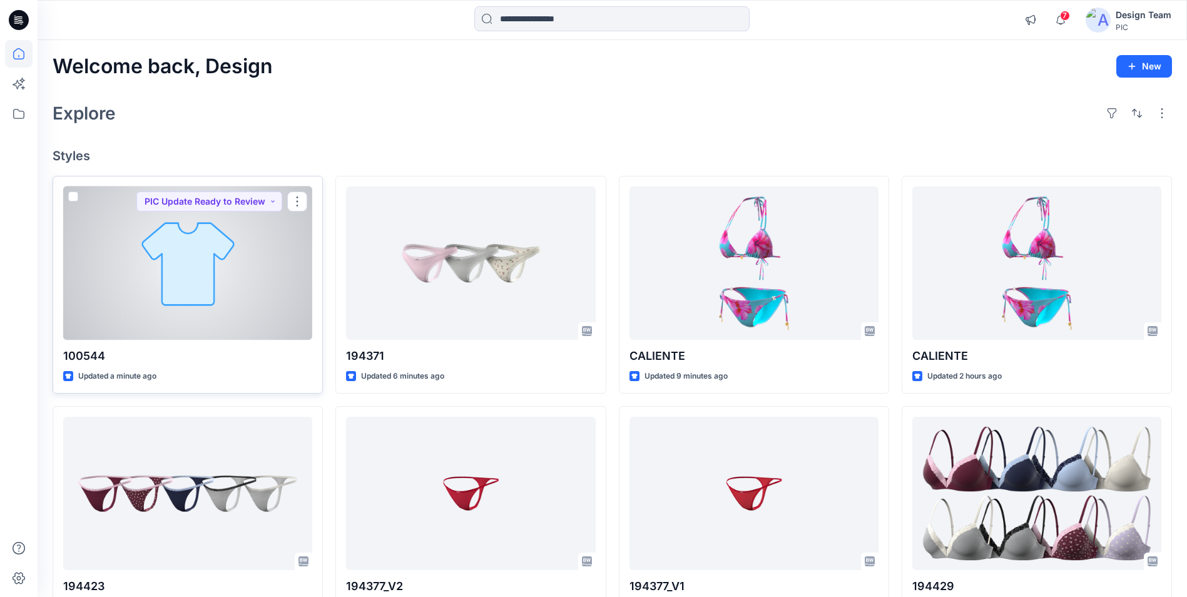
click at [201, 277] on div at bounding box center [187, 262] width 249 height 153
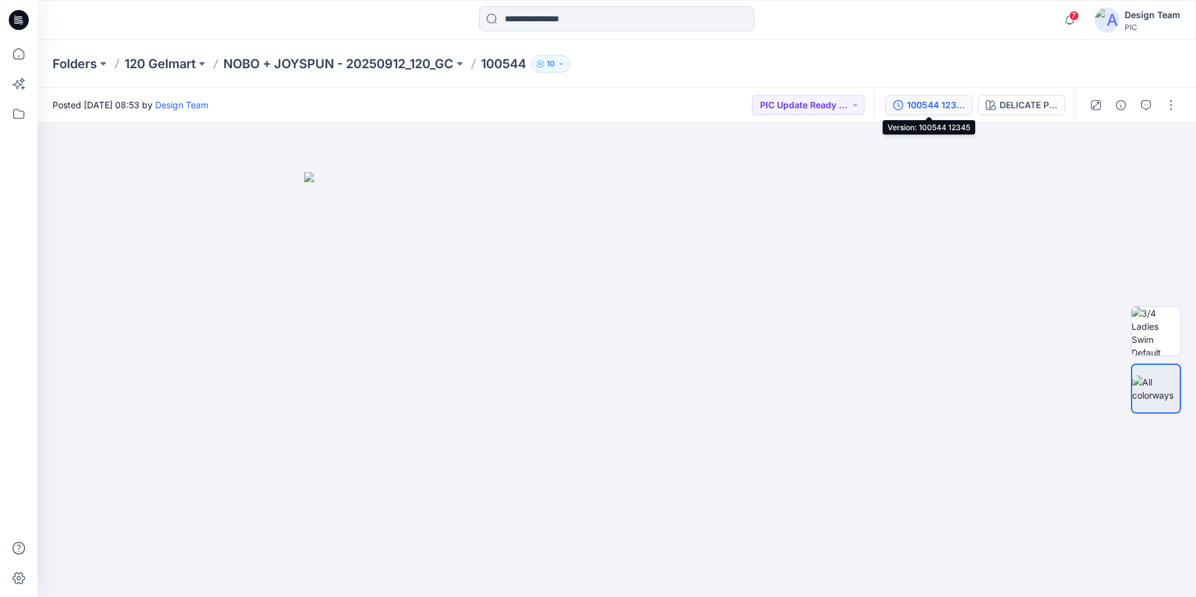
click at [937, 108] on div "100544 12345" at bounding box center [936, 105] width 58 height 14
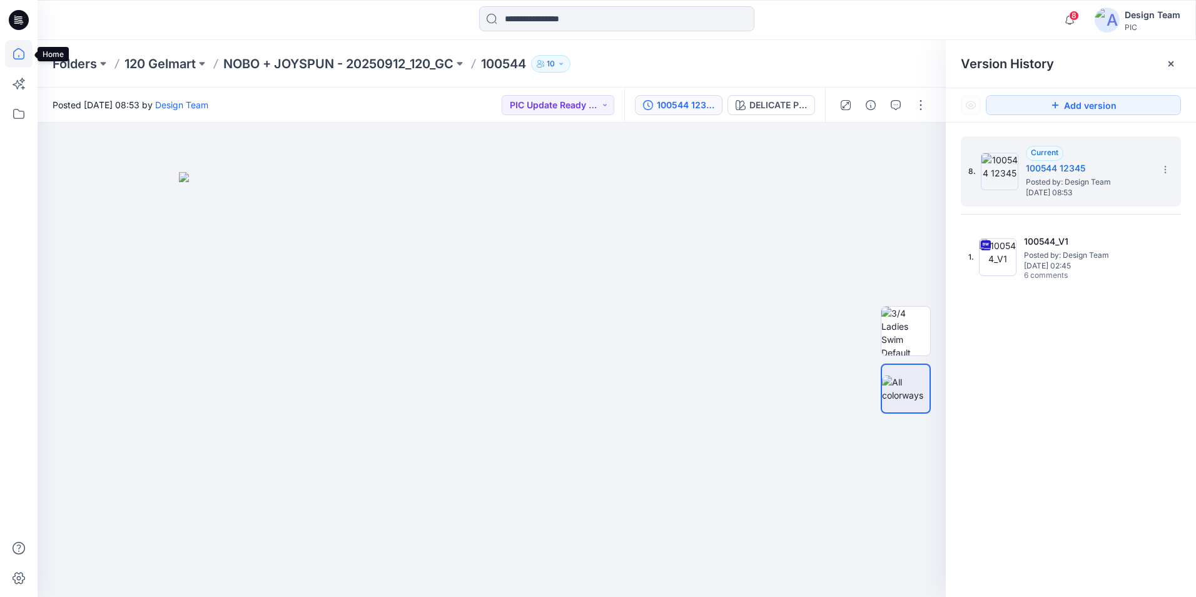
click at [16, 51] on icon at bounding box center [19, 54] width 28 height 28
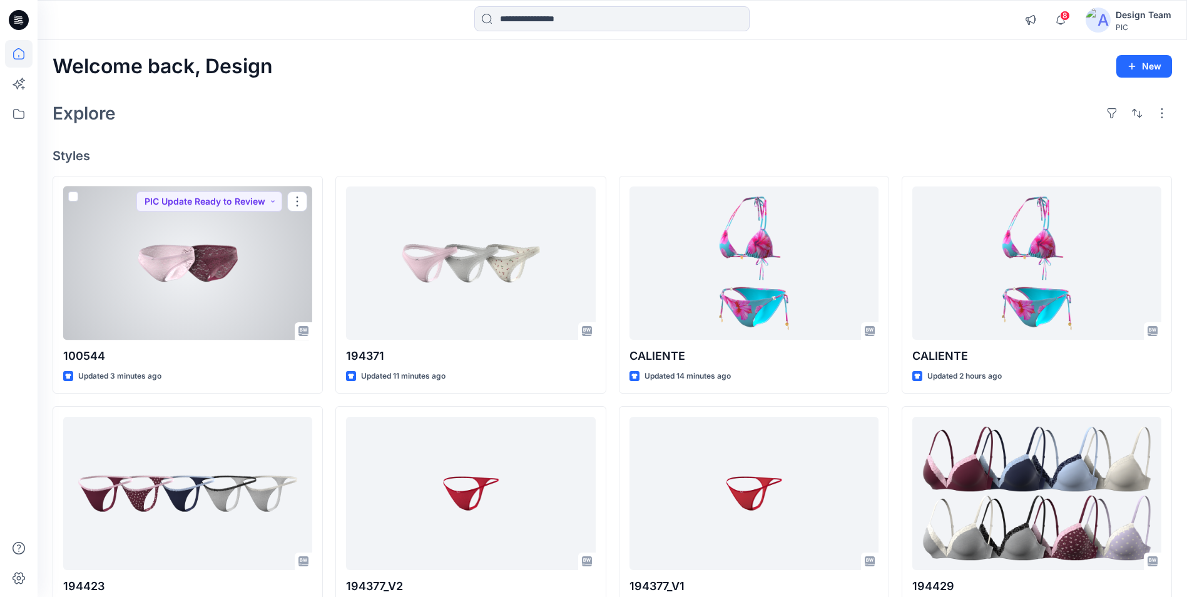
click at [212, 274] on div at bounding box center [187, 262] width 249 height 153
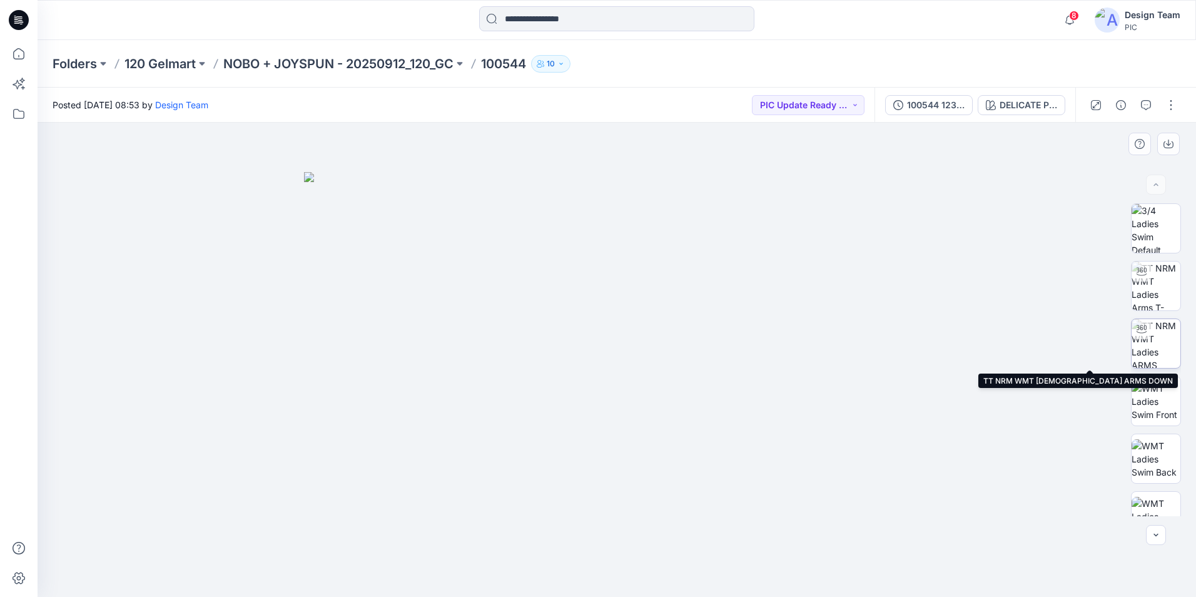
click at [1161, 350] on img at bounding box center [1155, 343] width 49 height 49
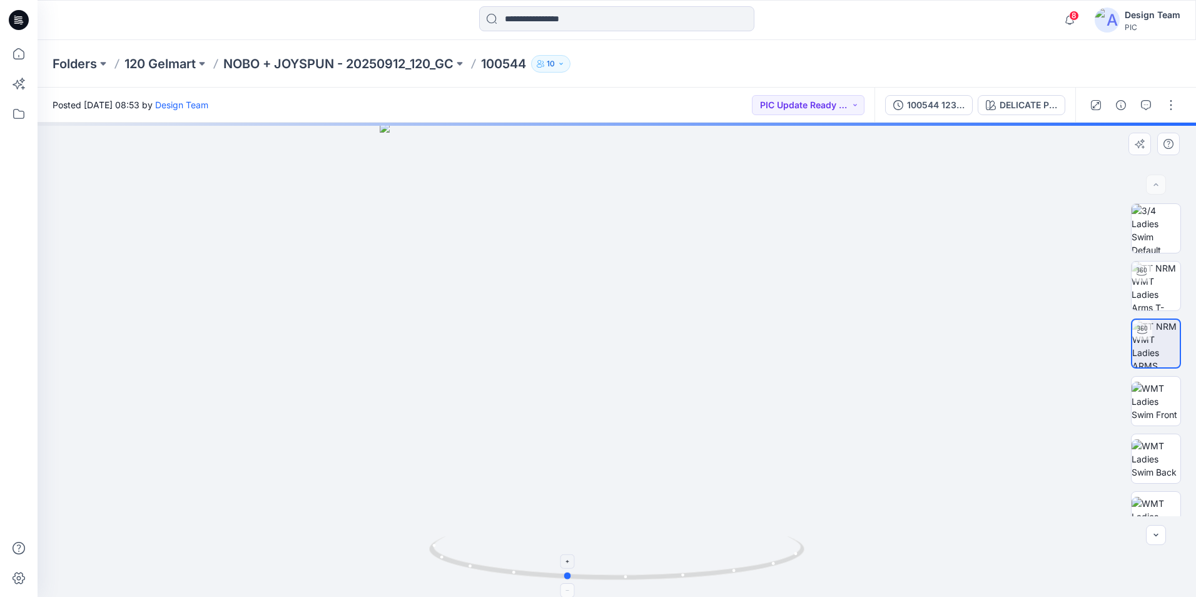
drag, startPoint x: 621, startPoint y: 579, endPoint x: 570, endPoint y: 590, distance: 52.0
click at [570, 583] on icon at bounding box center [618, 559] width 378 height 47
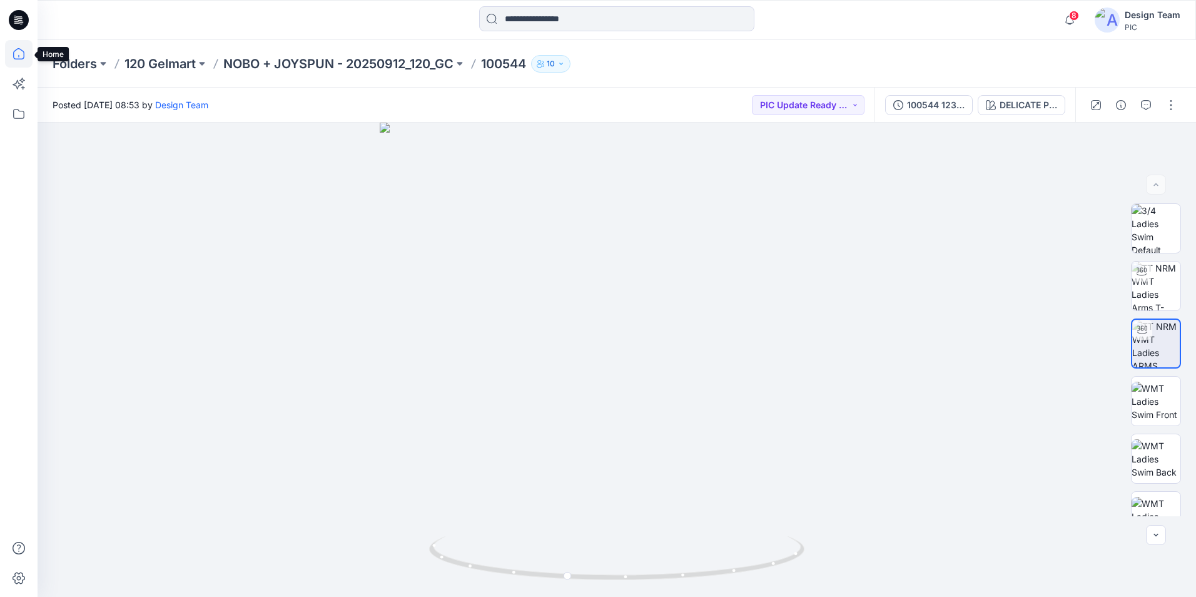
click at [24, 54] on icon at bounding box center [18, 53] width 11 height 11
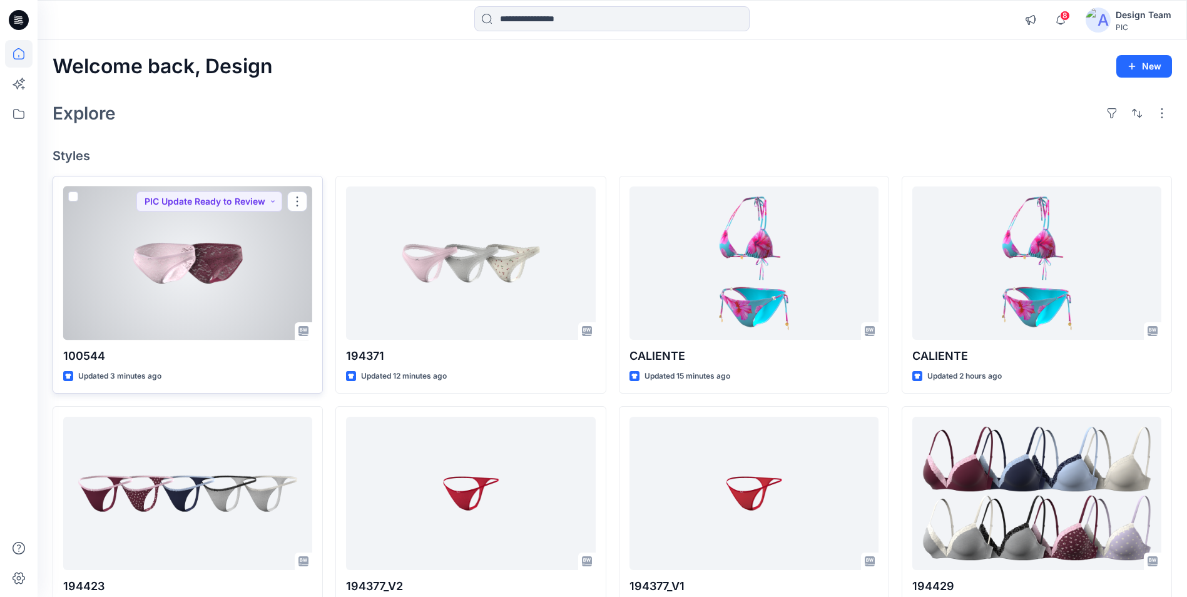
click at [240, 274] on div at bounding box center [187, 262] width 249 height 153
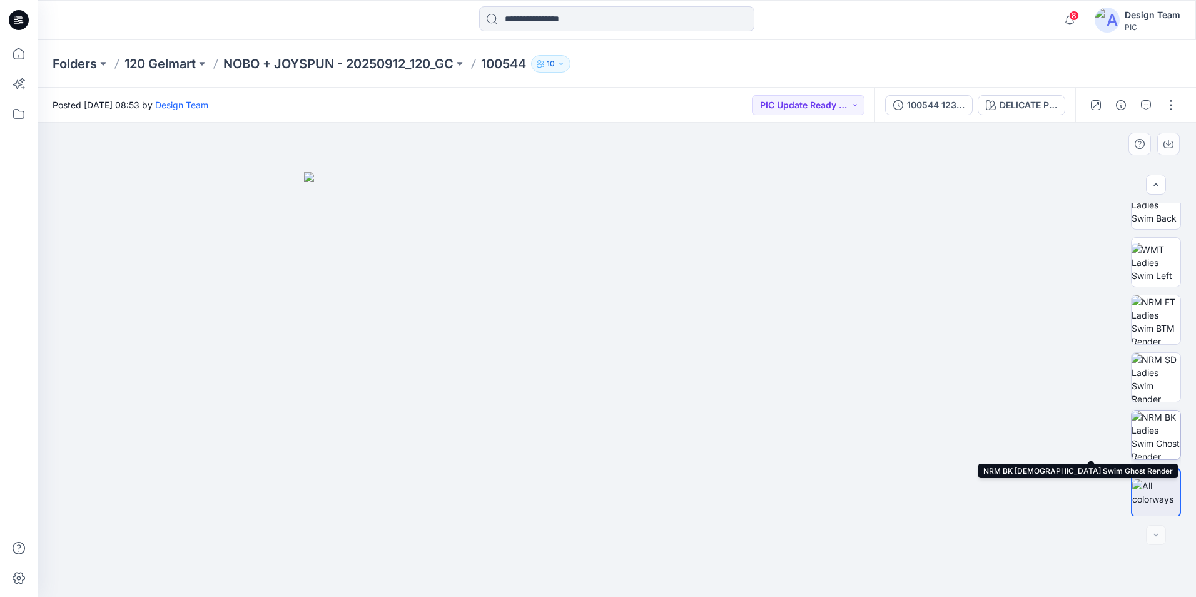
scroll to position [255, 0]
click at [1159, 444] on img at bounding box center [1155, 433] width 49 height 49
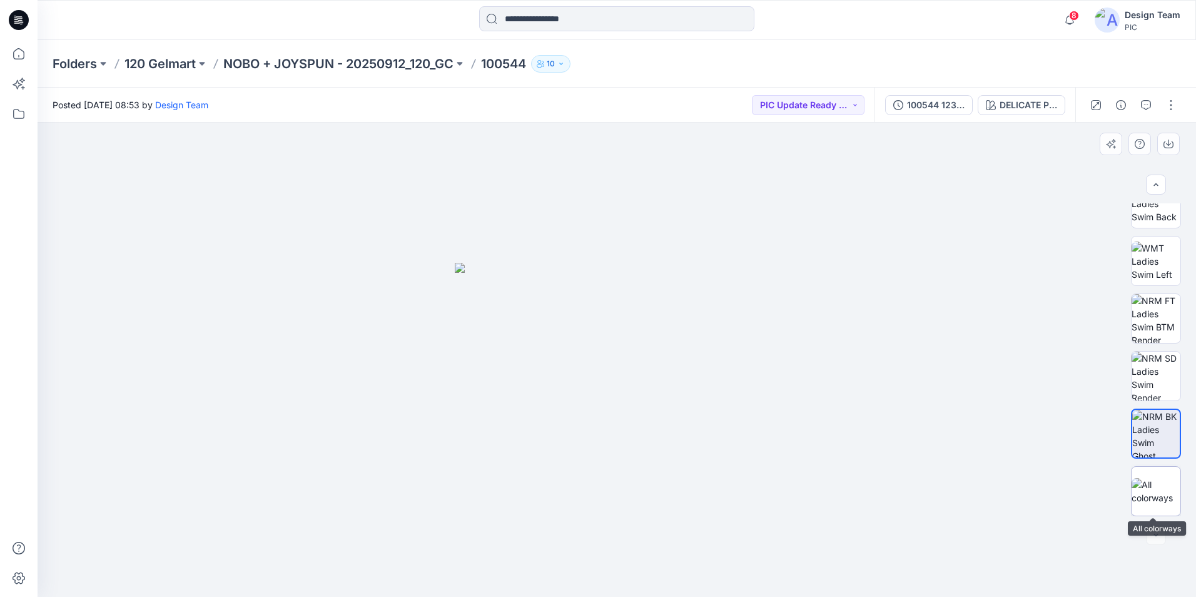
click at [1172, 498] on img at bounding box center [1155, 491] width 49 height 26
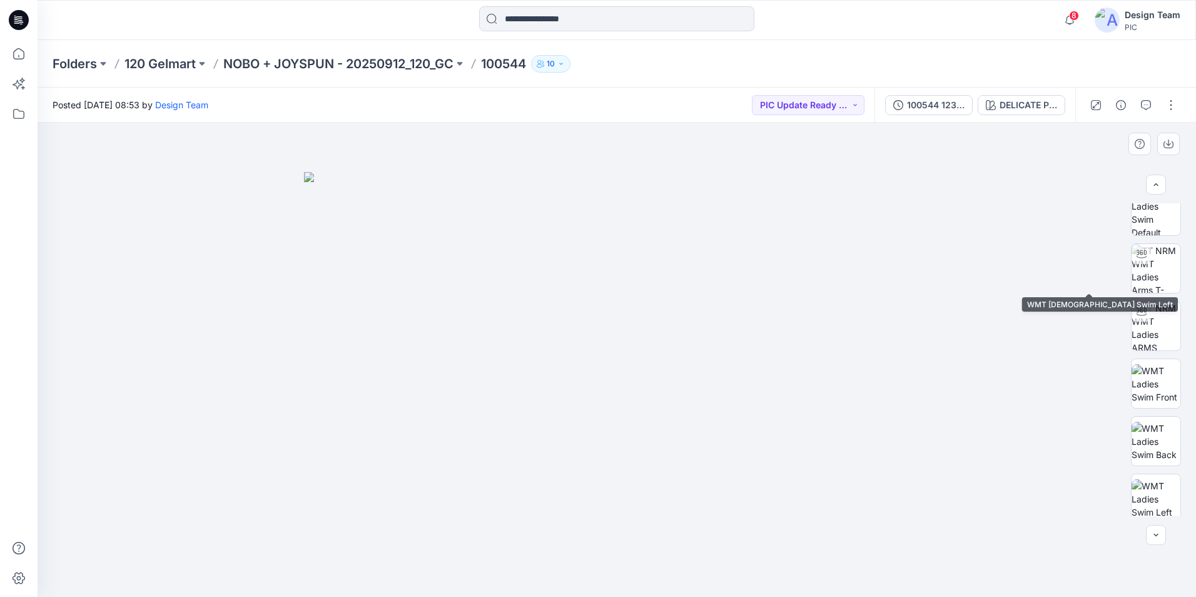
scroll to position [5, 0]
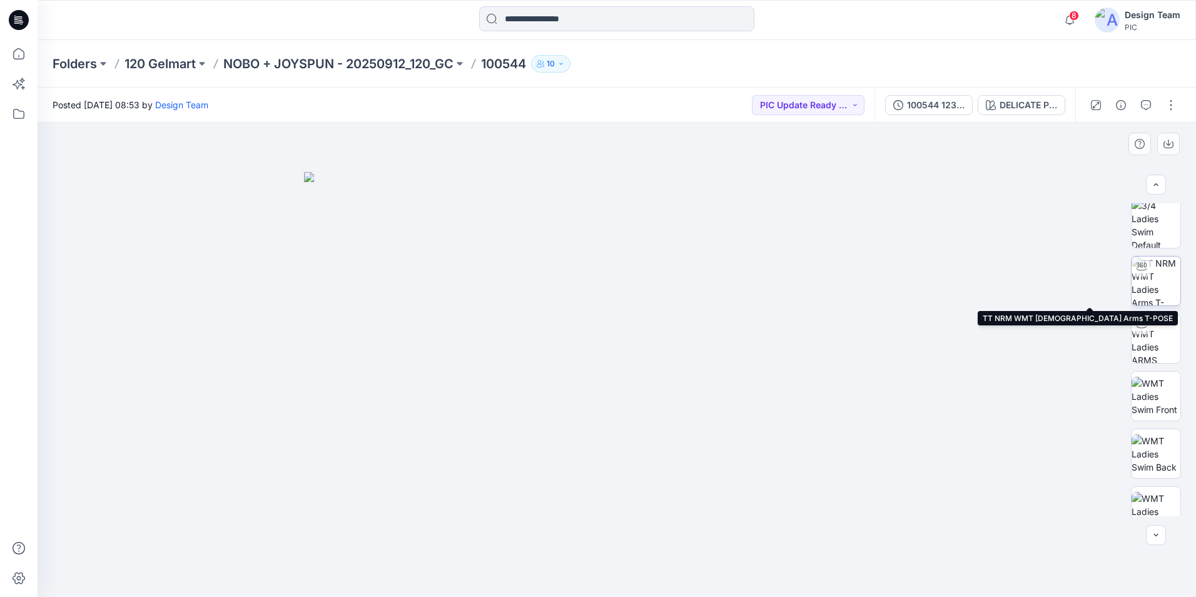
click at [1150, 273] on img at bounding box center [1155, 280] width 49 height 49
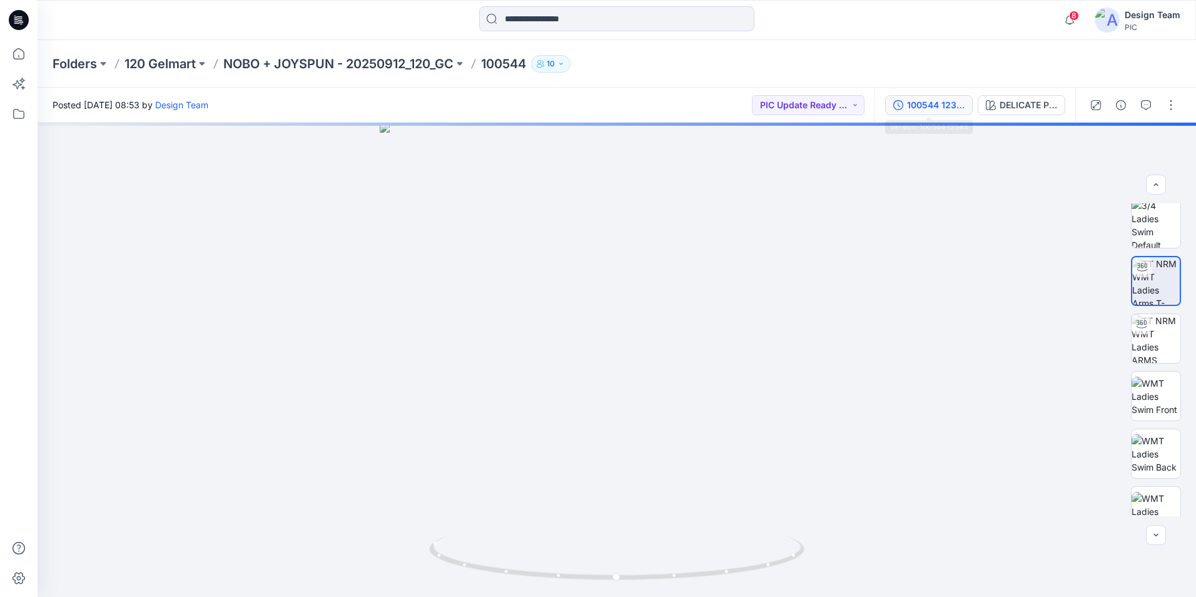
click at [918, 101] on div "100544 12345" at bounding box center [936, 105] width 58 height 14
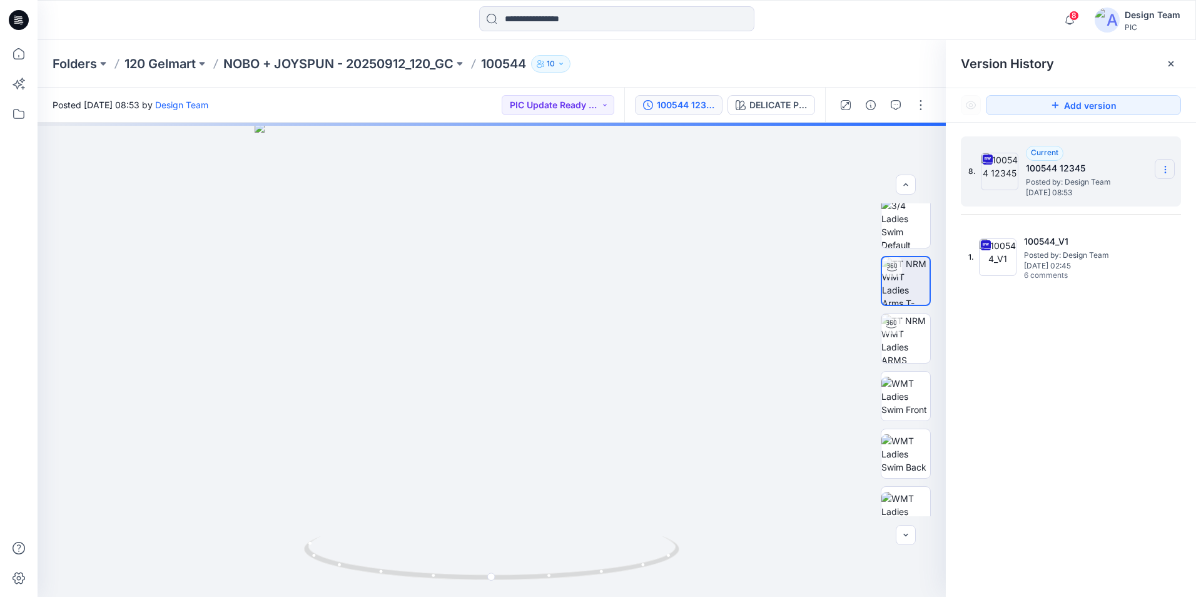
click at [1162, 169] on icon at bounding box center [1165, 169] width 10 height 10
click at [1096, 244] on span "Rename Version" at bounding box center [1083, 243] width 66 height 15
click at [1096, 164] on input "**********" at bounding box center [1104, 168] width 138 height 20
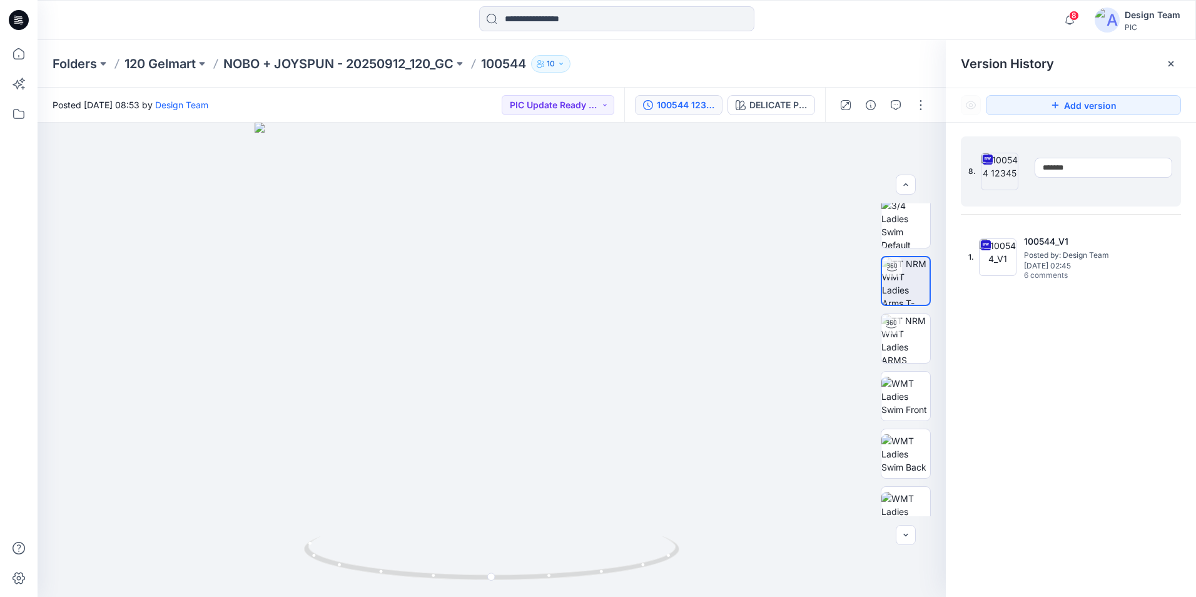
type input "*********"
click at [827, 205] on div at bounding box center [492, 360] width 908 height 474
click at [1170, 169] on icon at bounding box center [1165, 169] width 10 height 10
click at [1084, 244] on span "Rename Version" at bounding box center [1083, 243] width 66 height 15
click at [1085, 163] on input "*********" at bounding box center [1104, 168] width 138 height 20
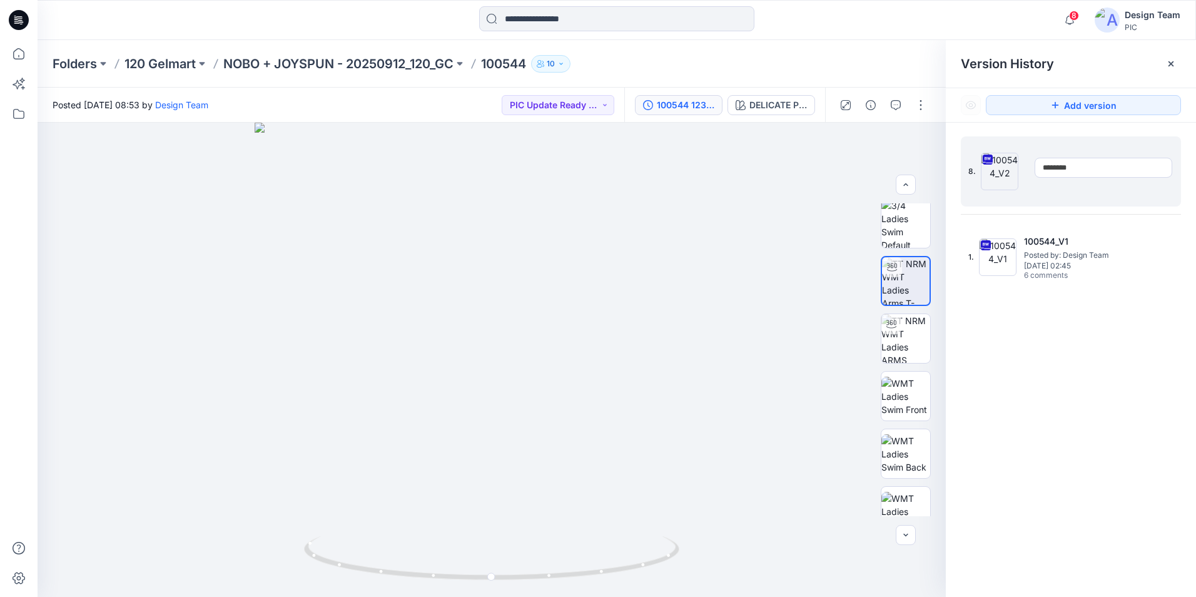
type input "*********"
click at [1118, 362] on div "8. Current 100544_V2 Posted by: Design Team Saturday, October 04, 2025 08:53 1.…" at bounding box center [1071, 369] width 250 height 492
click at [794, 103] on div "DELICATE PINK" at bounding box center [778, 105] width 58 height 14
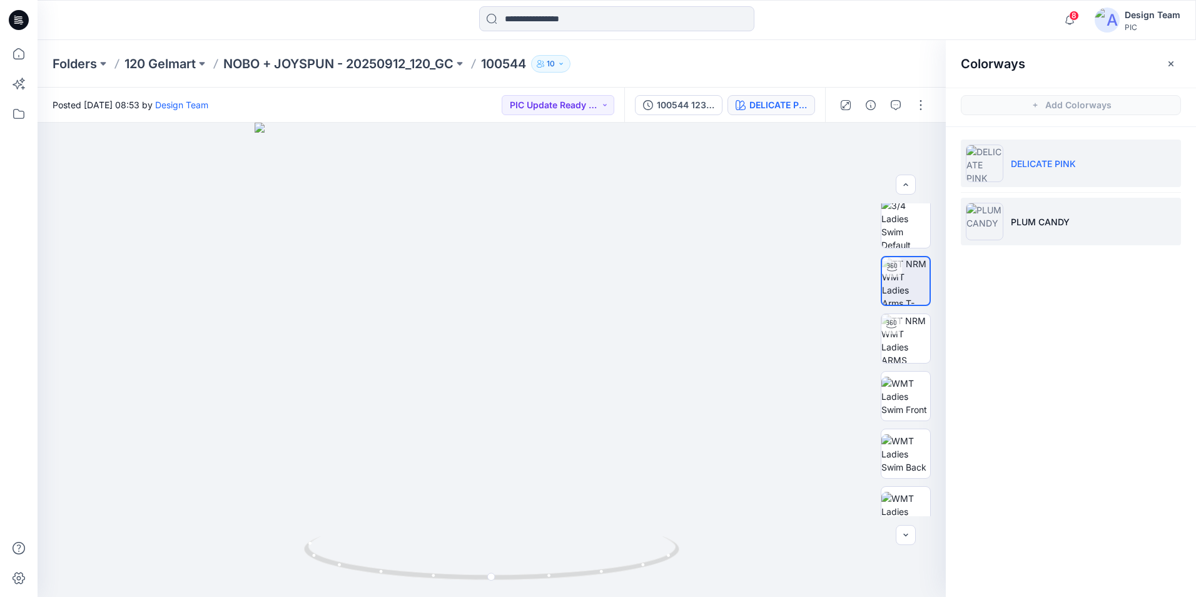
click at [1035, 217] on p "PLUM CANDY" at bounding box center [1040, 221] width 59 height 13
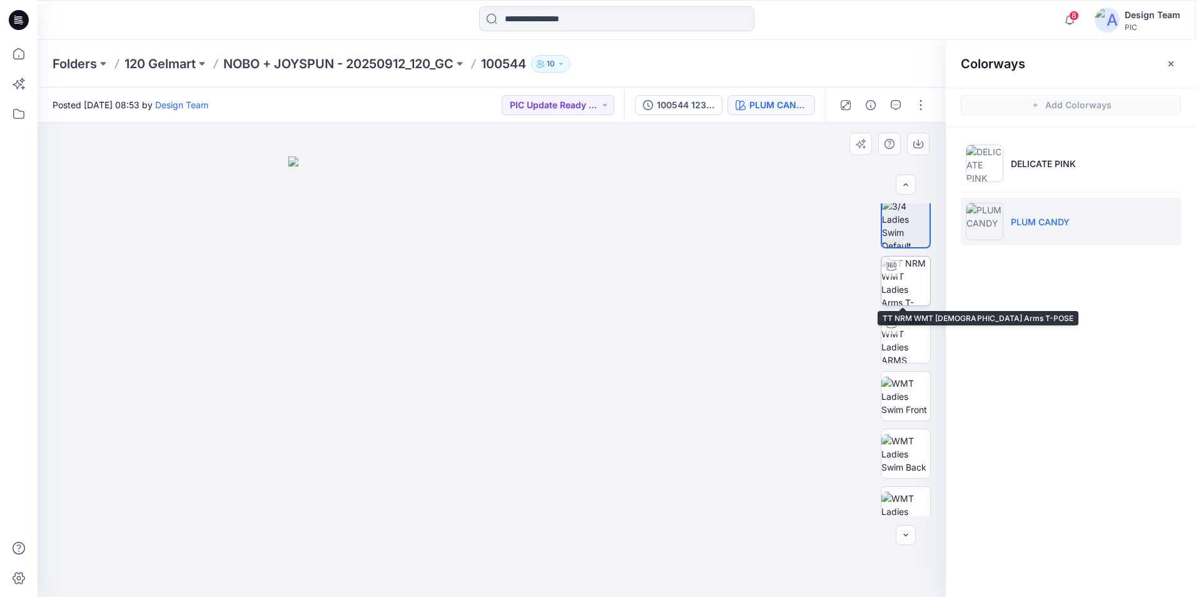
click at [894, 286] on img at bounding box center [905, 280] width 49 height 49
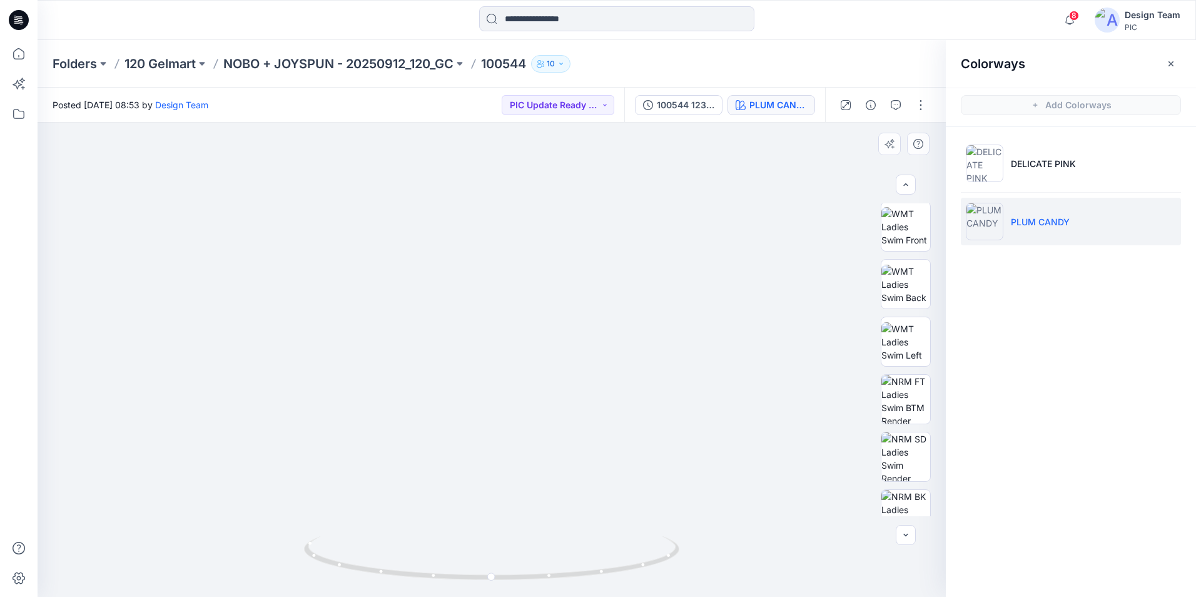
drag, startPoint x: 930, startPoint y: 303, endPoint x: 936, endPoint y: 392, distance: 89.0
click at [936, 392] on div at bounding box center [906, 359] width 80 height 313
click at [19, 56] on icon at bounding box center [19, 54] width 28 height 28
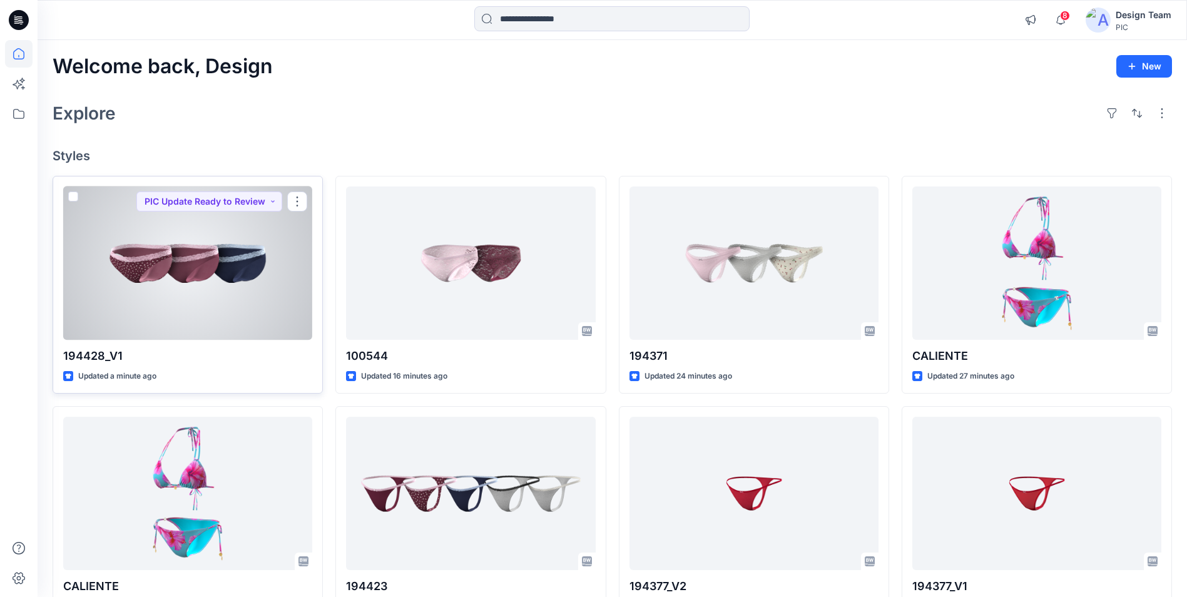
click at [207, 289] on div at bounding box center [187, 262] width 249 height 153
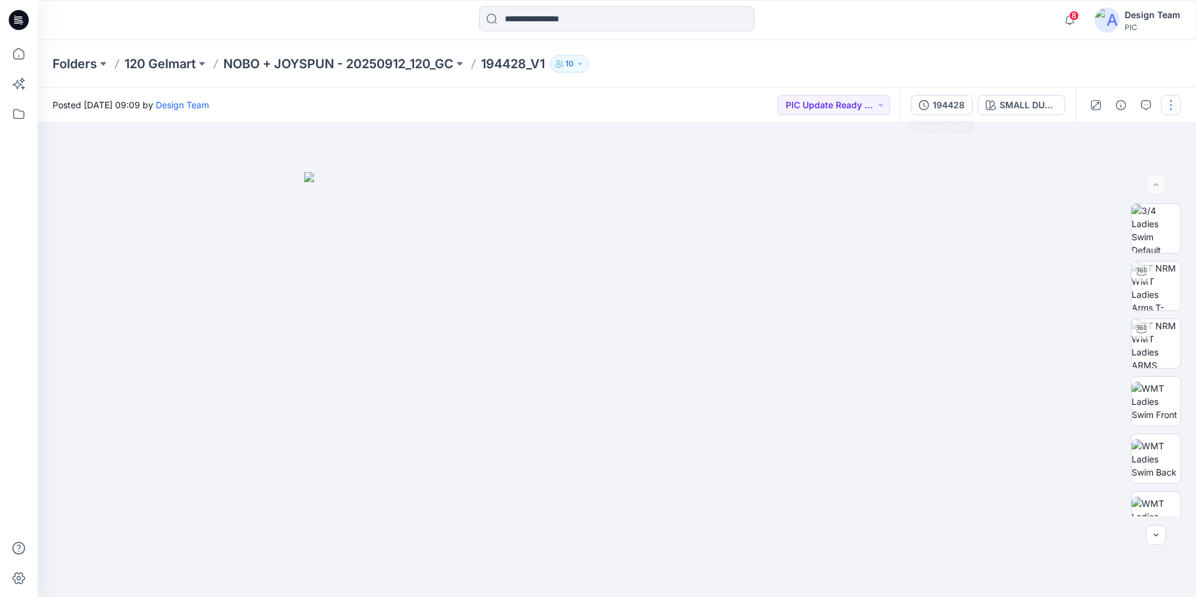
click at [920, 102] on icon "button" at bounding box center [924, 105] width 10 height 10
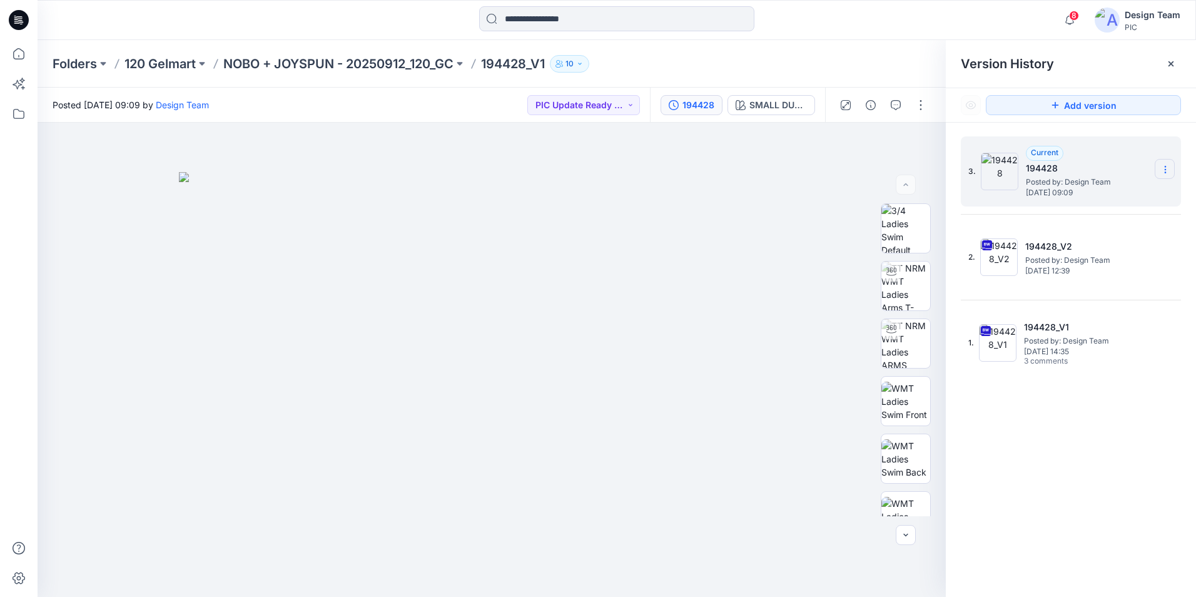
click at [1156, 169] on section at bounding box center [1165, 169] width 20 height 20
click at [1101, 249] on span "Delete Version" at bounding box center [1079, 249] width 59 height 15
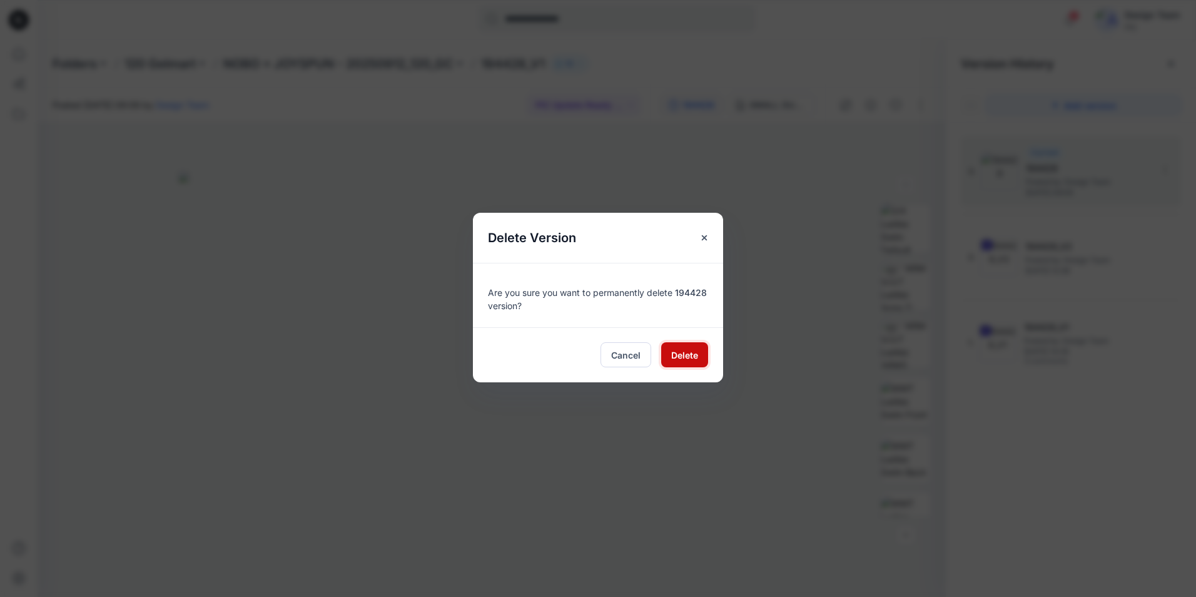
click at [681, 350] on span "Delete" at bounding box center [684, 354] width 27 height 13
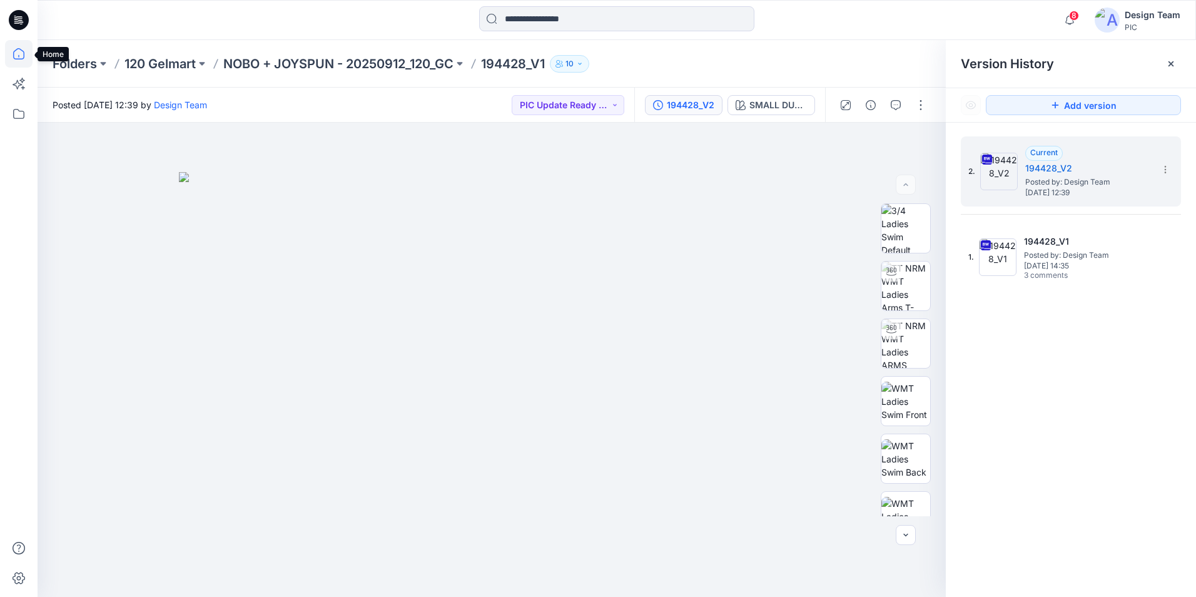
click at [11, 52] on icon at bounding box center [19, 54] width 28 height 28
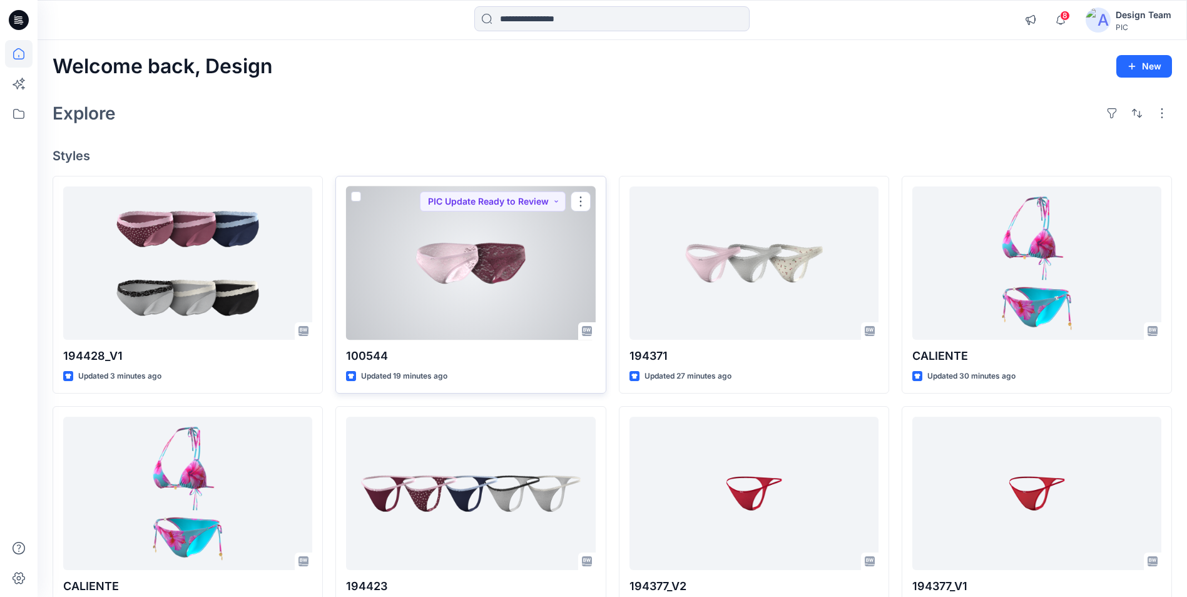
click at [522, 255] on div at bounding box center [470, 262] width 249 height 153
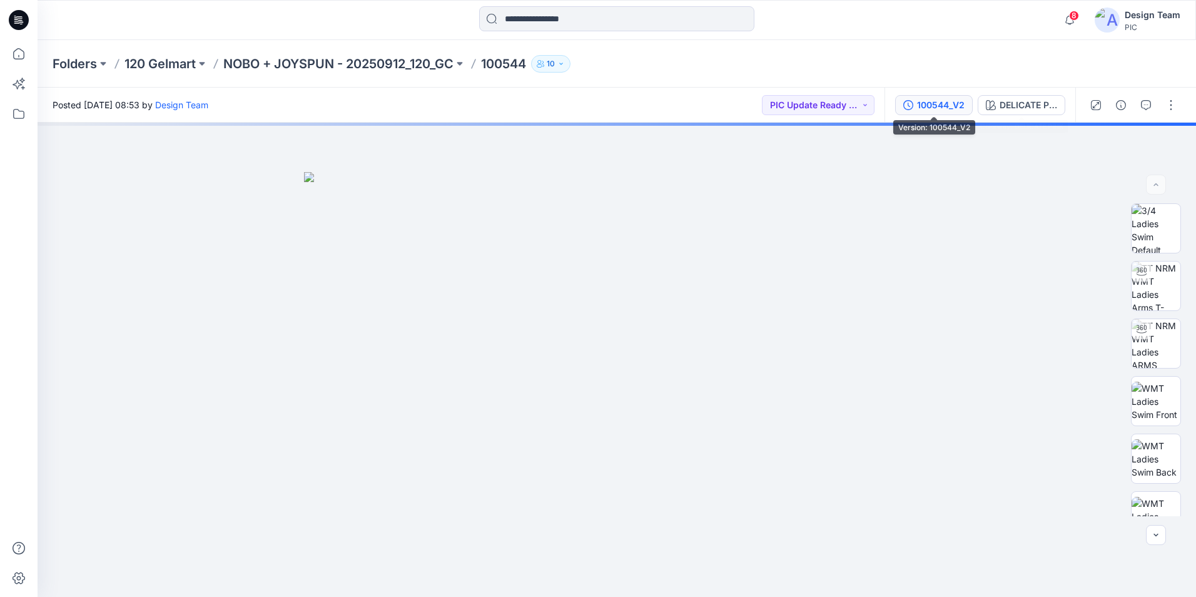
click at [938, 108] on div "100544_V2" at bounding box center [941, 105] width 48 height 14
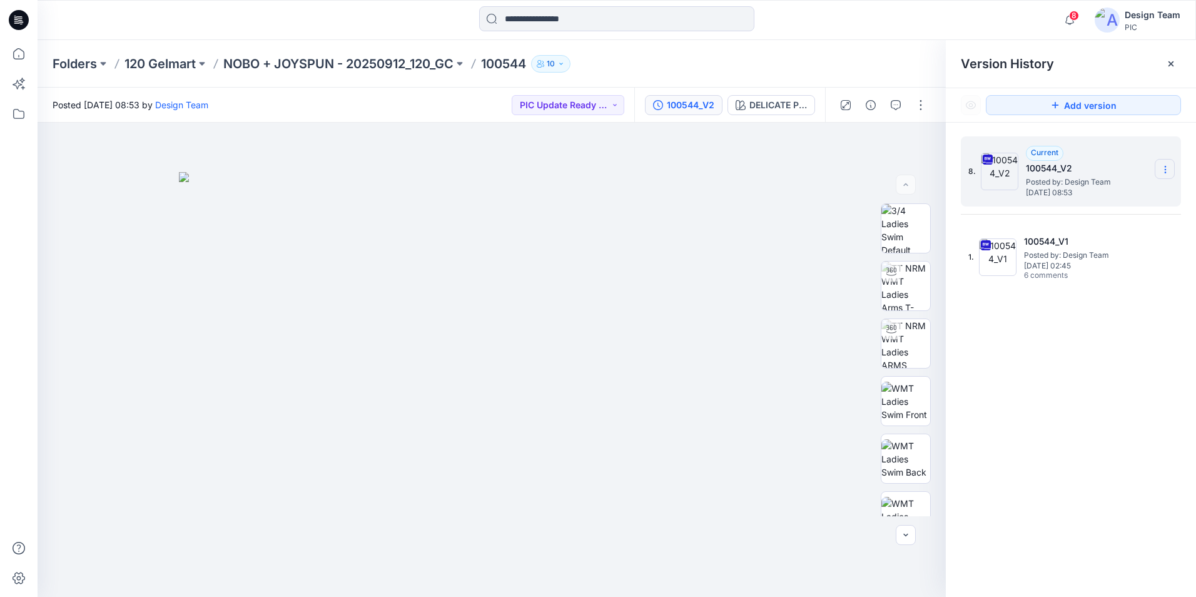
click at [1165, 168] on icon at bounding box center [1165, 169] width 10 height 10
click at [1078, 271] on span "Delete Version" at bounding box center [1079, 274] width 59 height 15
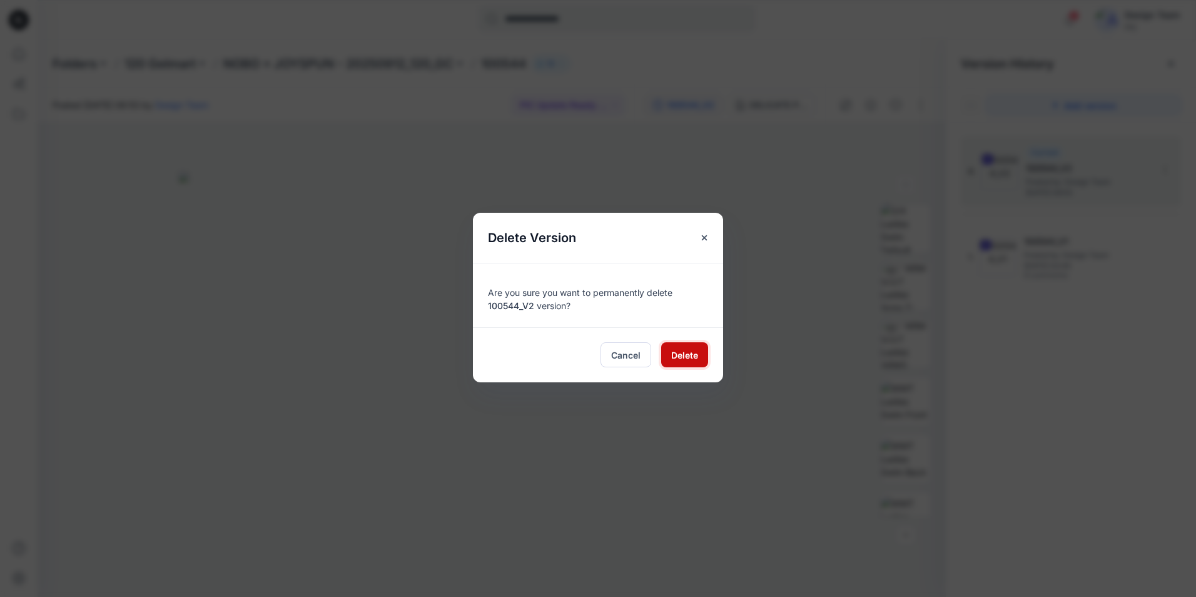
click at [695, 355] on span "Delete" at bounding box center [684, 354] width 27 height 13
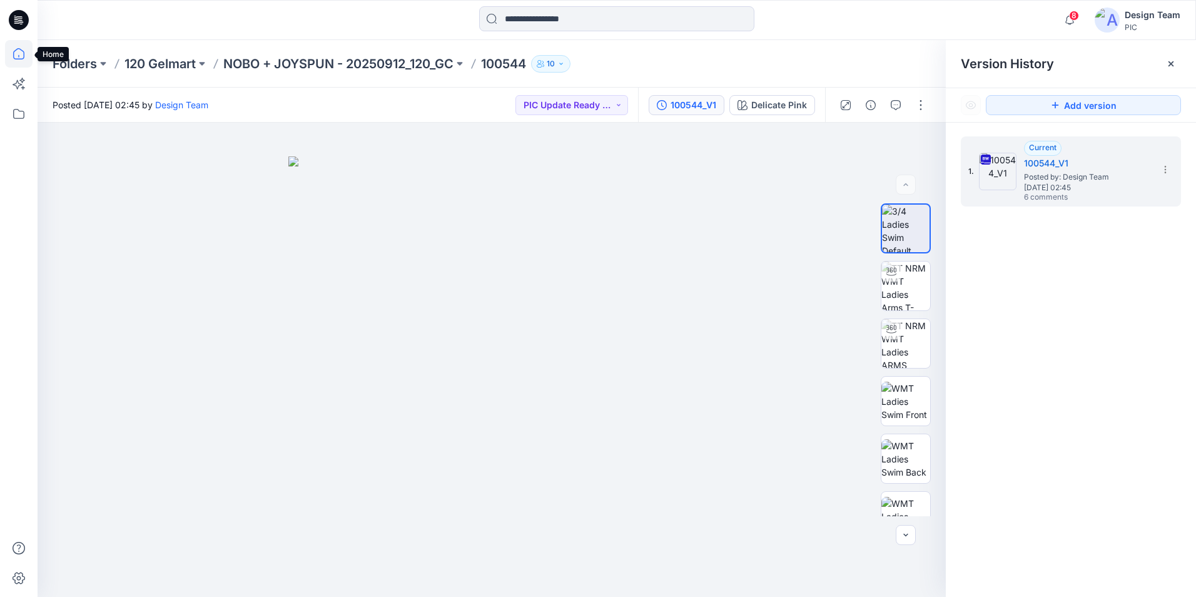
click at [13, 47] on icon at bounding box center [19, 54] width 28 height 28
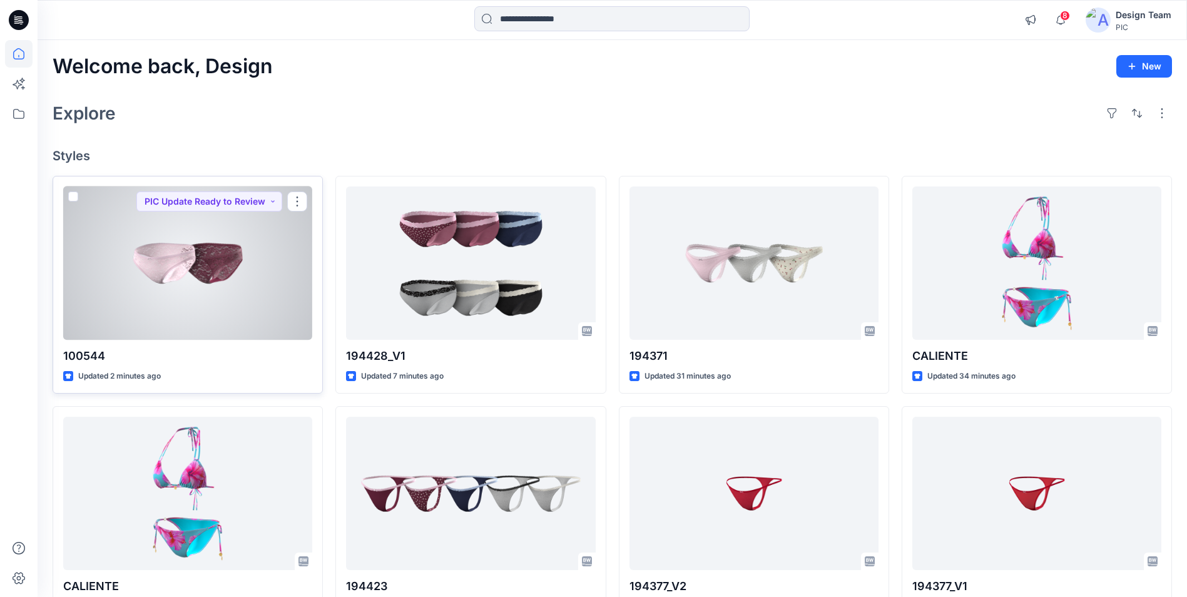
click at [211, 308] on div at bounding box center [187, 262] width 249 height 153
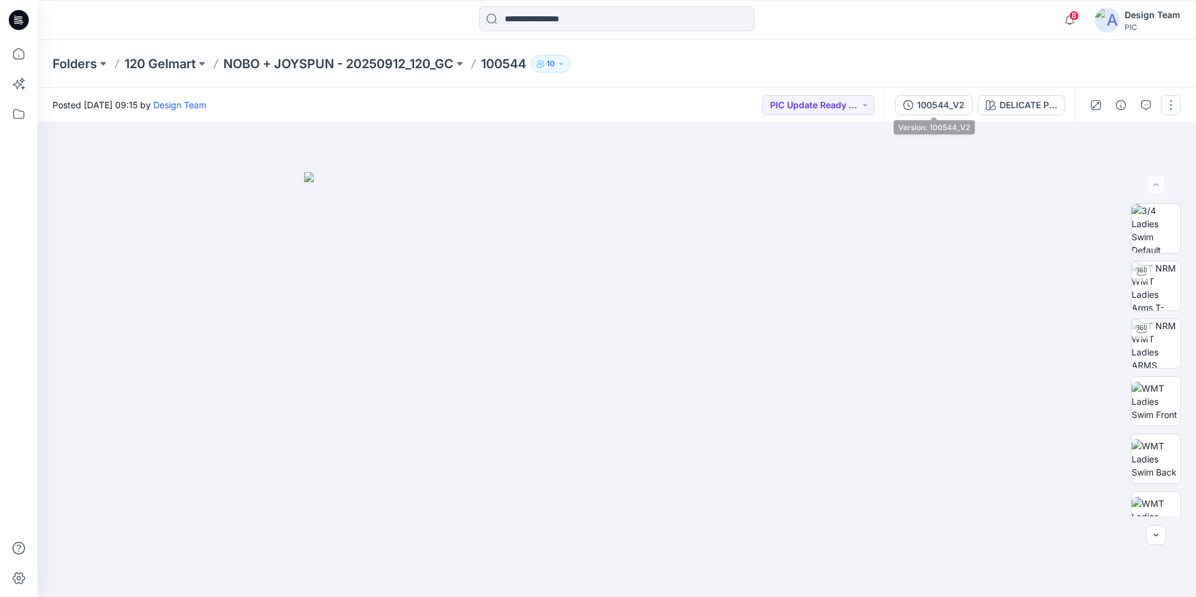
click at [923, 113] on button "100544_V2" at bounding box center [934, 105] width 78 height 20
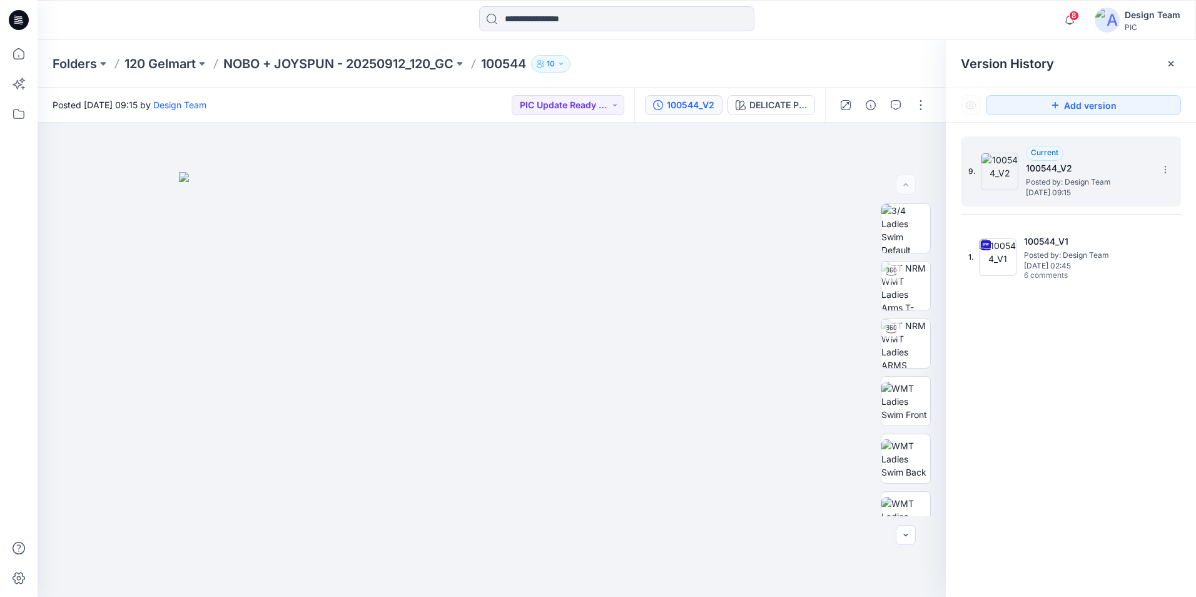
click at [1074, 186] on span "Posted by: Design Team" at bounding box center [1088, 182] width 125 height 13
click at [551, 424] on img at bounding box center [491, 384] width 625 height 425
click at [913, 280] on img at bounding box center [905, 285] width 49 height 49
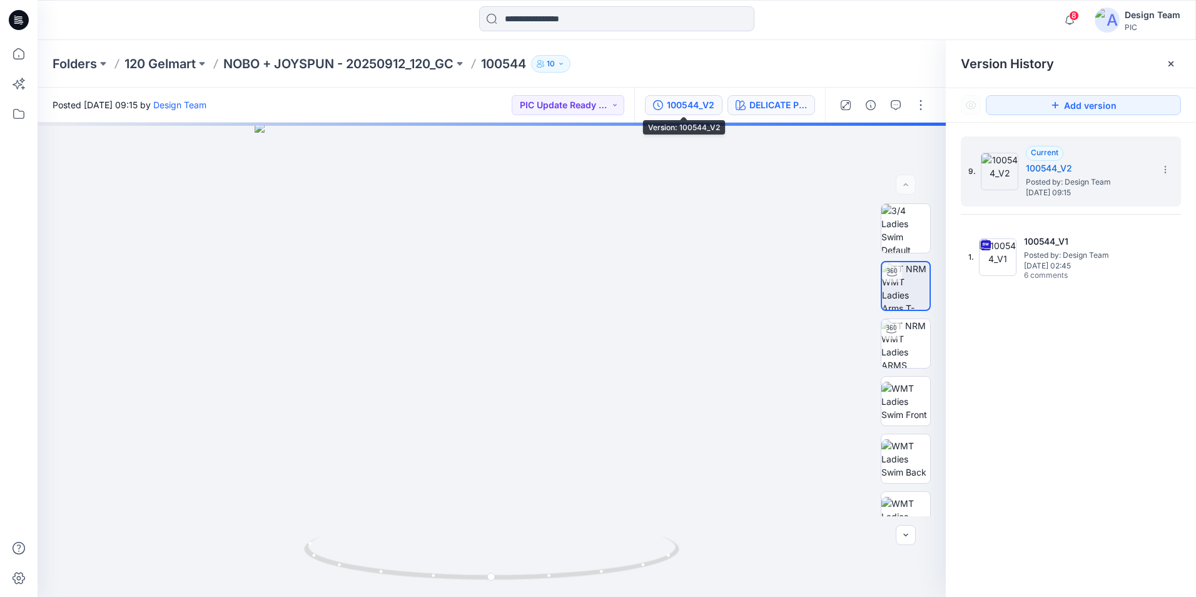
click at [746, 106] on button "DELICATE PINK" at bounding box center [771, 105] width 88 height 20
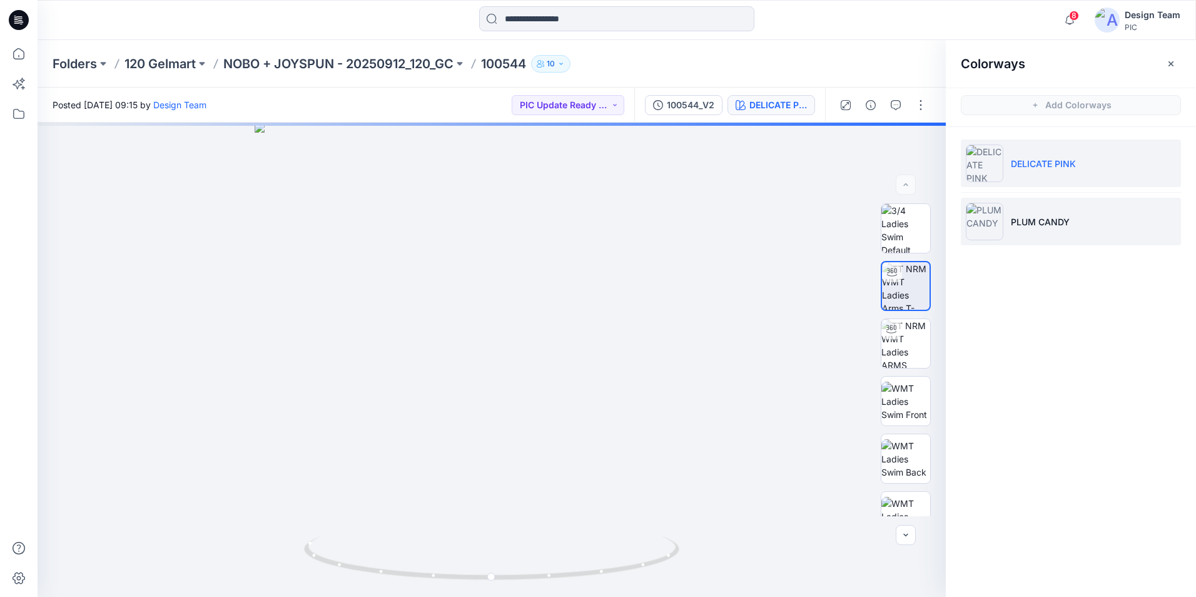
click at [1076, 215] on li "PLUM CANDY" at bounding box center [1071, 222] width 220 height 48
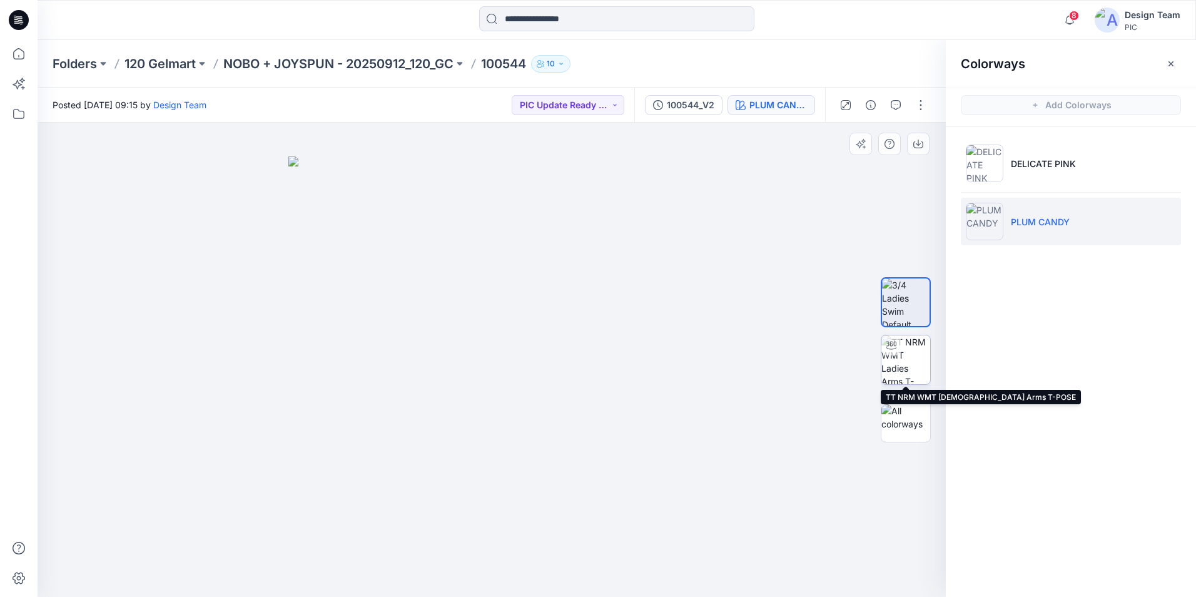
click at [919, 357] on img at bounding box center [905, 359] width 49 height 49
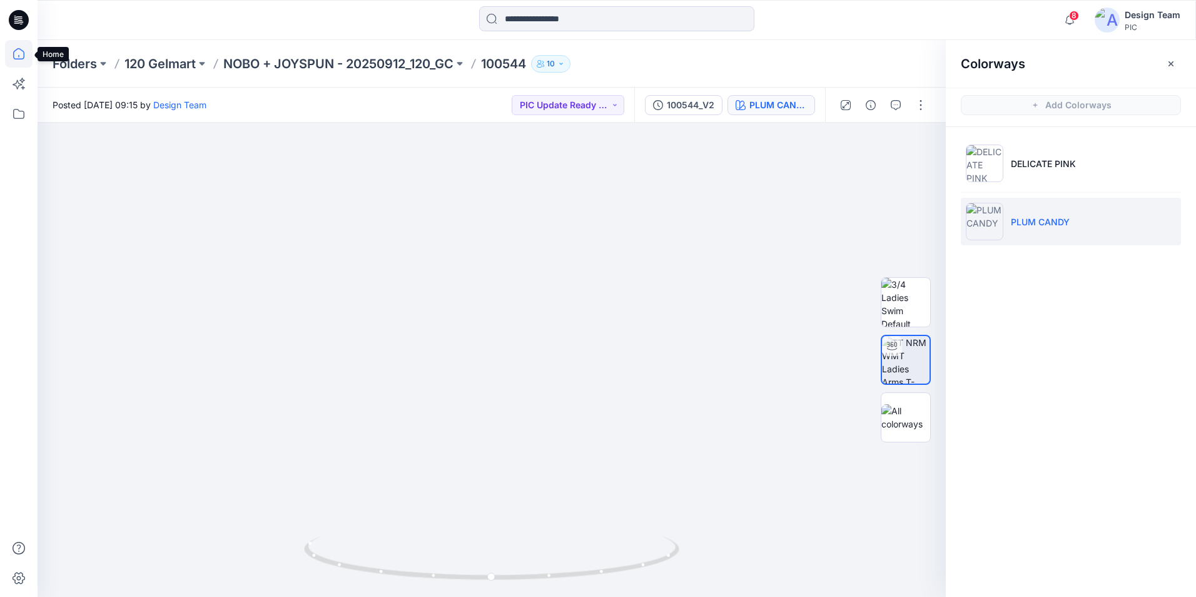
click at [8, 53] on icon at bounding box center [19, 54] width 28 height 28
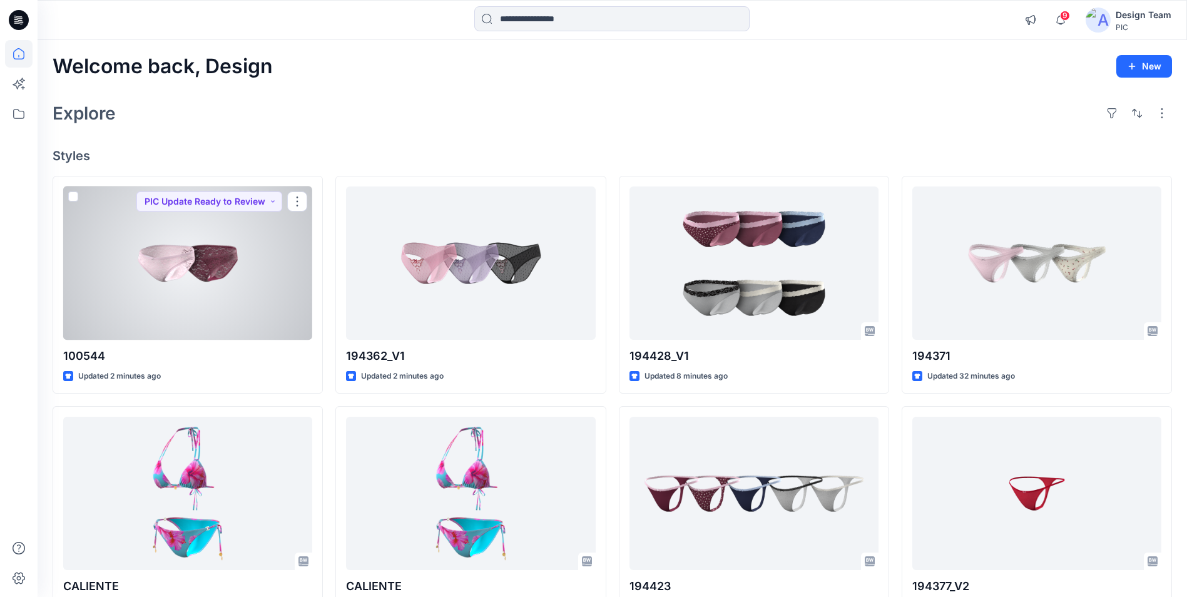
click at [240, 296] on div at bounding box center [187, 262] width 249 height 153
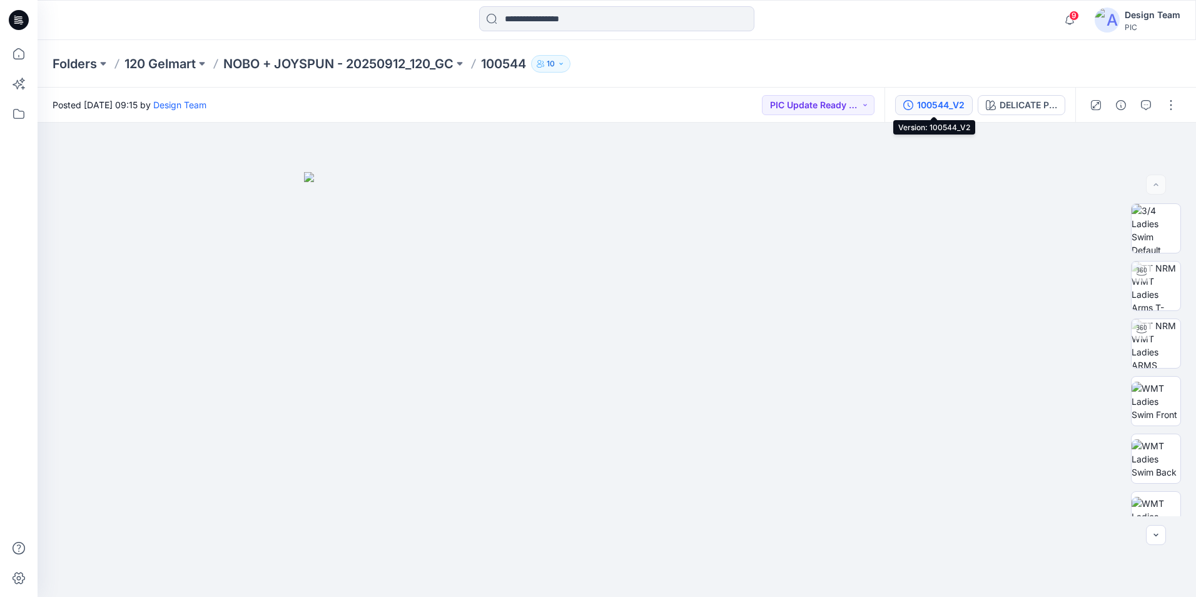
click at [936, 103] on div "100544_V2" at bounding box center [941, 105] width 48 height 14
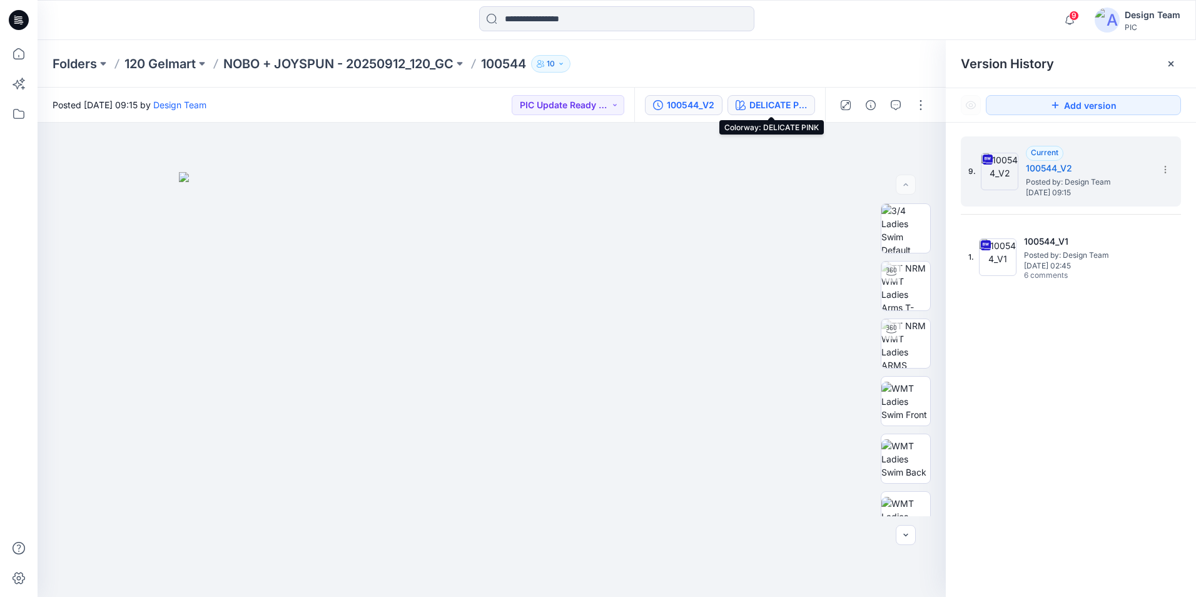
click at [794, 106] on div "DELICATE PINK" at bounding box center [778, 105] width 58 height 14
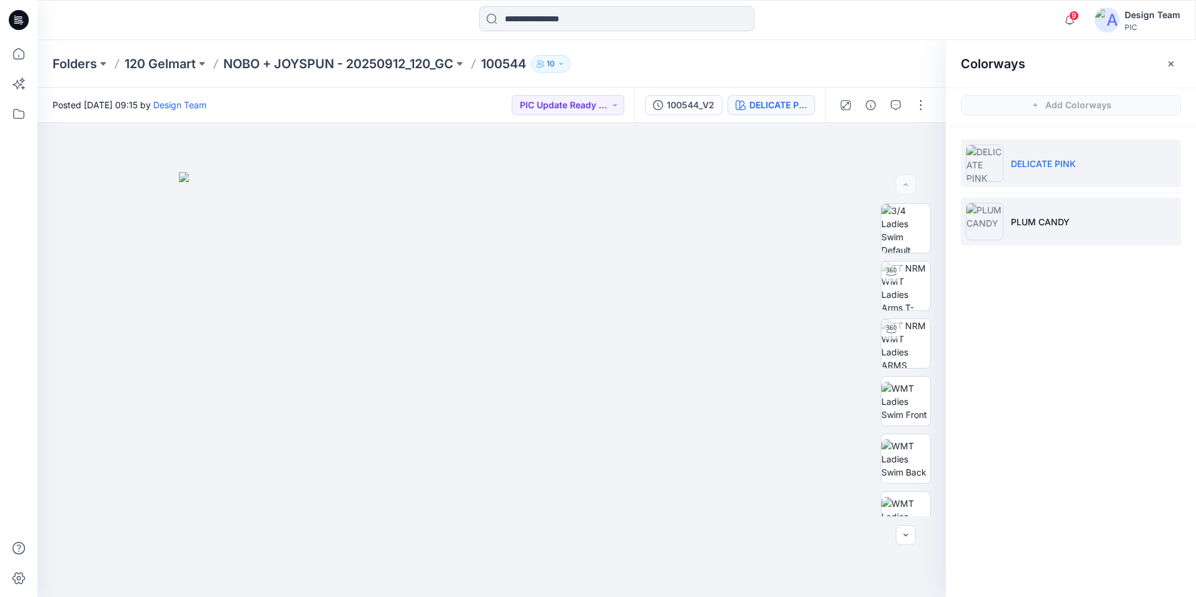
click at [1051, 220] on p "PLUM CANDY" at bounding box center [1040, 221] width 59 height 13
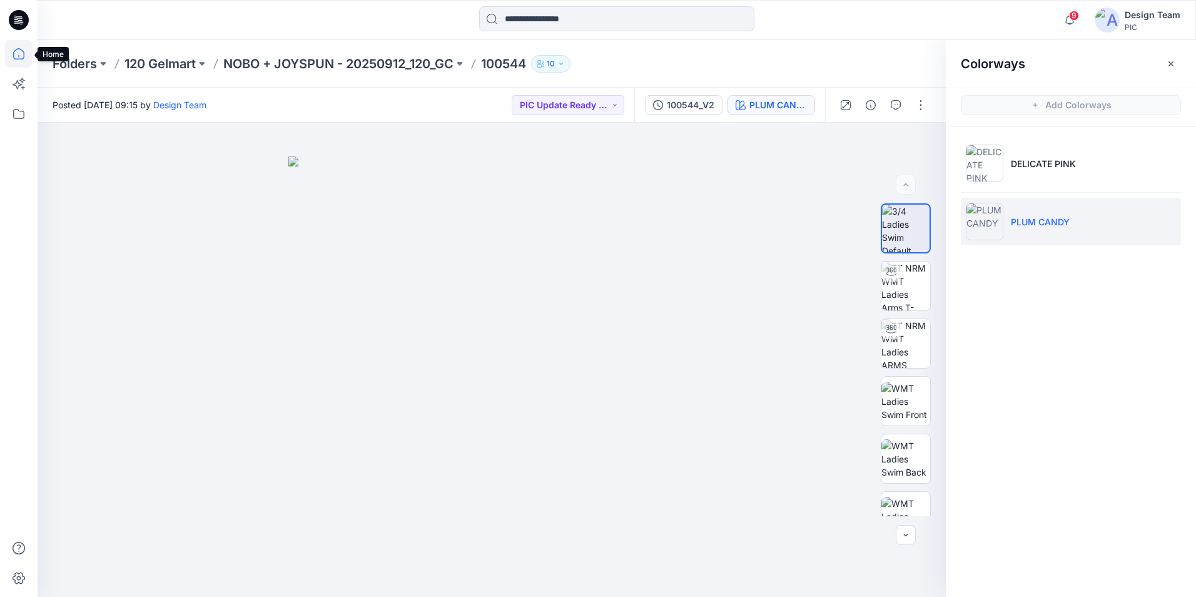
click at [14, 54] on icon at bounding box center [18, 53] width 11 height 11
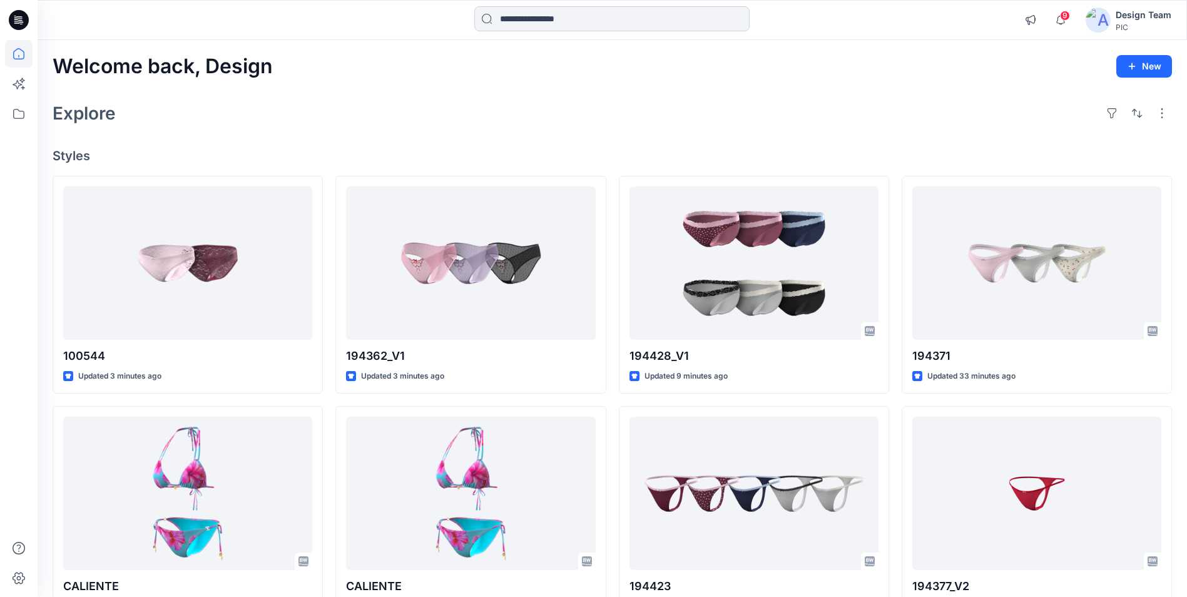
click at [525, 23] on input at bounding box center [611, 18] width 275 height 25
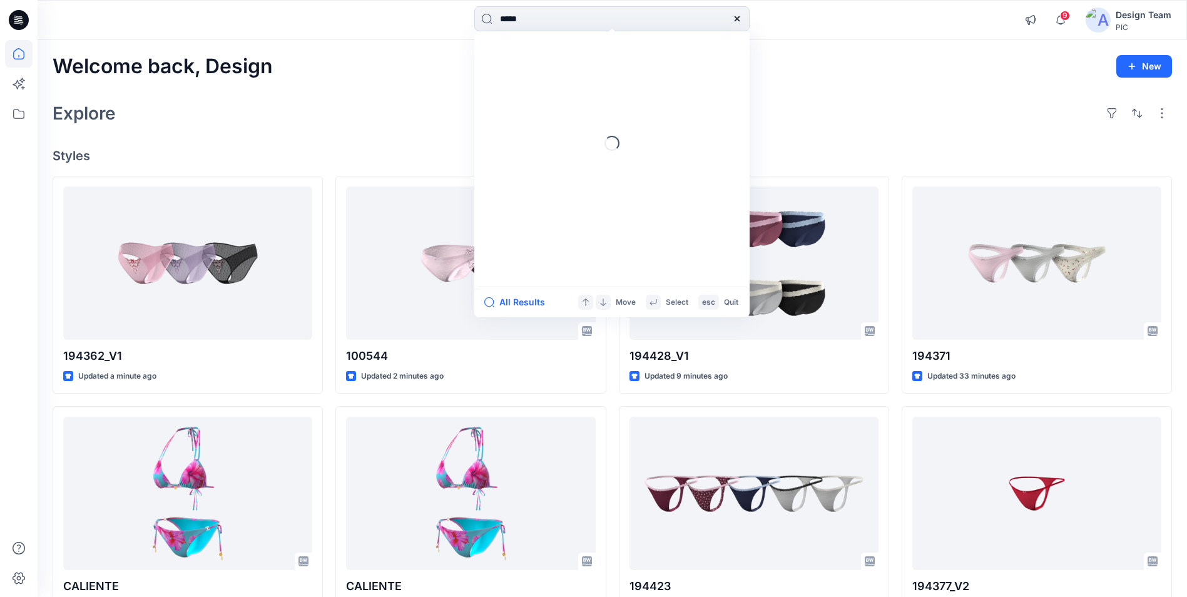
type input "******"
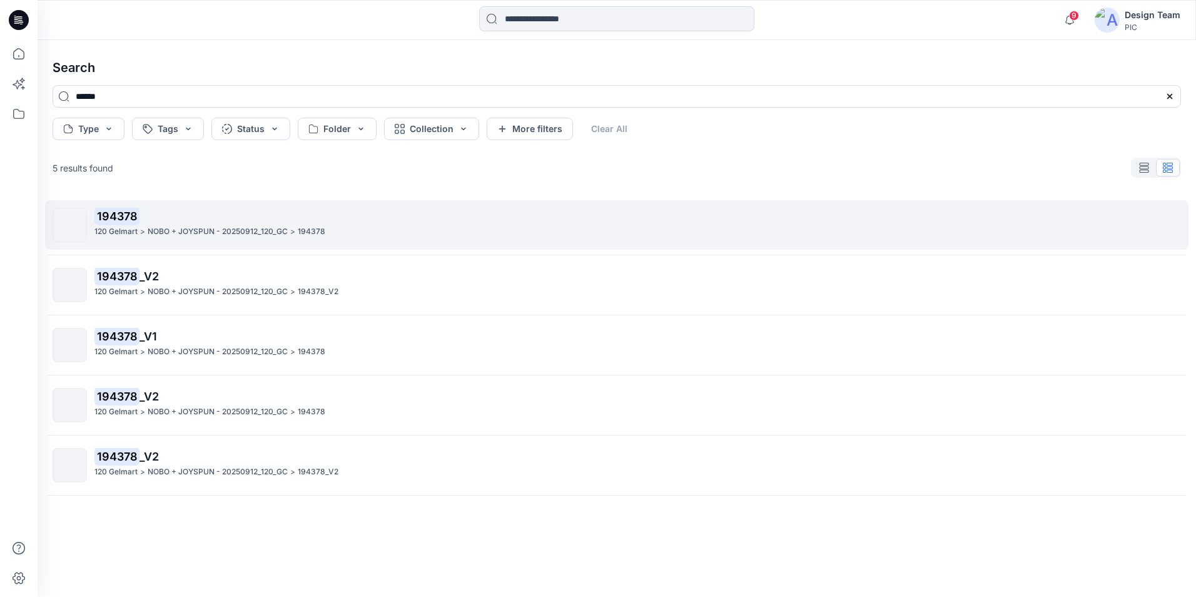
click at [136, 218] on mark "194378" at bounding box center [116, 216] width 45 height 18
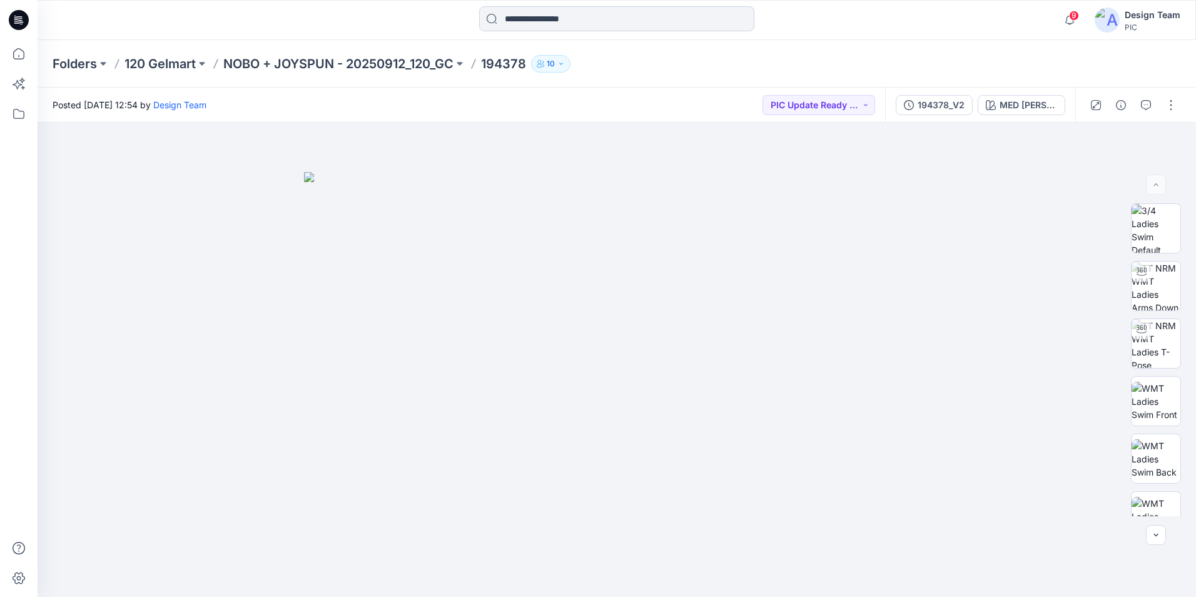
click at [572, 16] on input at bounding box center [616, 18] width 275 height 25
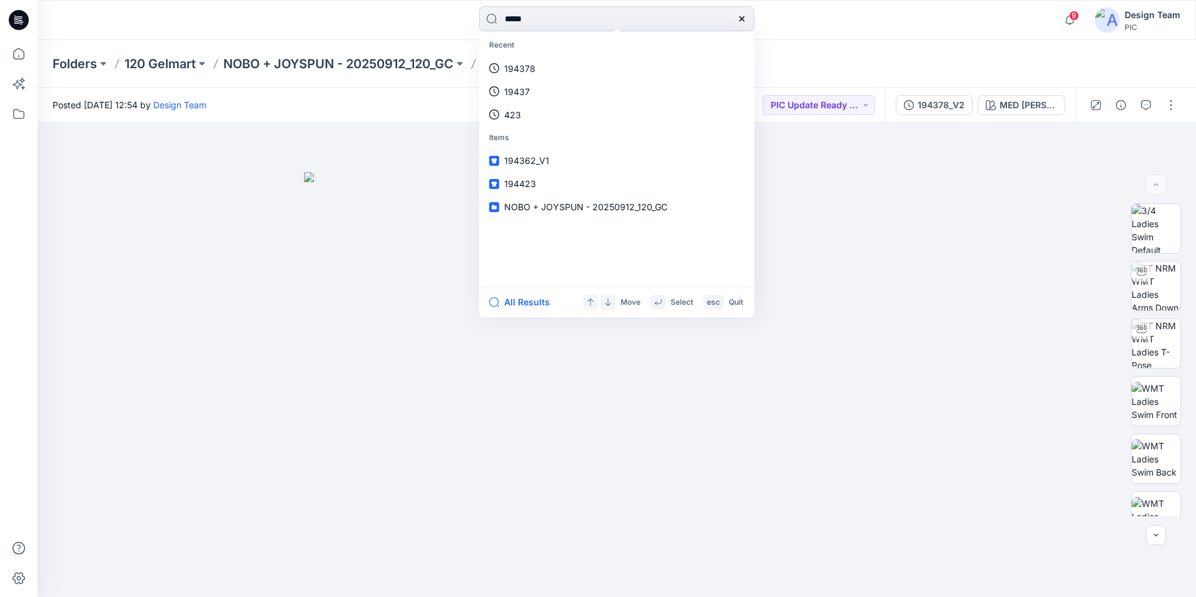
type input "******"
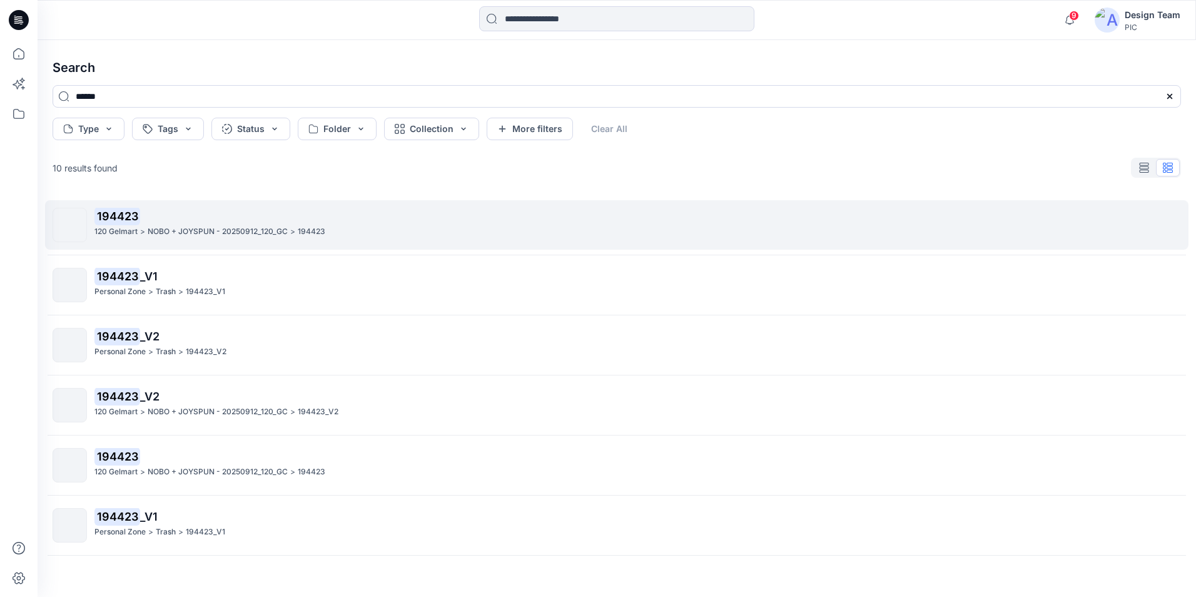
click at [180, 245] on link "194423 120 Gelmart > NOBO + JOYSPUN - 20250912_120_GC > 194423" at bounding box center [616, 224] width 1143 height 49
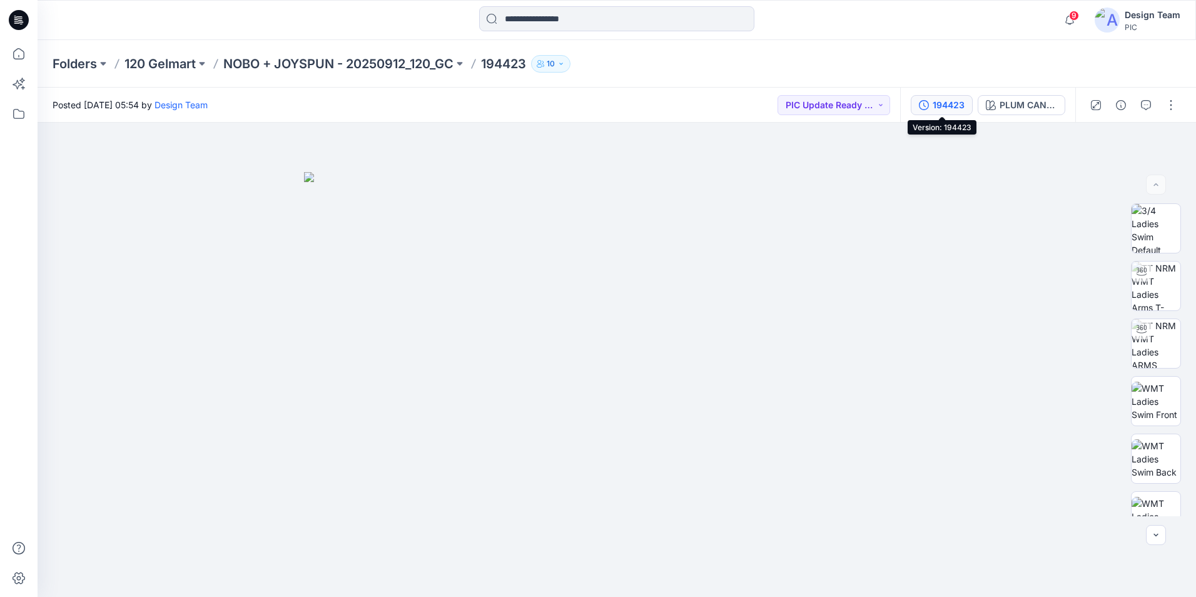
click at [951, 106] on div "194423" at bounding box center [949, 105] width 32 height 14
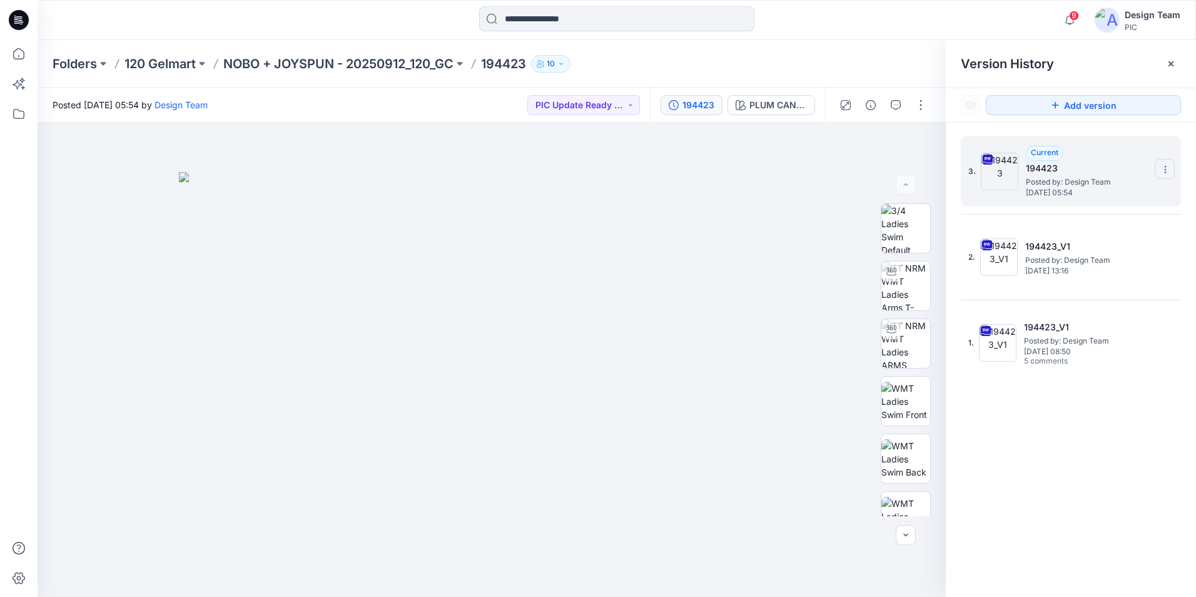
click at [1165, 173] on icon at bounding box center [1165, 172] width 1 height 1
click at [1107, 201] on span "Download Source BW File" at bounding box center [1102, 193] width 105 height 15
click at [8, 49] on icon at bounding box center [19, 54] width 28 height 28
